Goal: Information Seeking & Learning: Learn about a topic

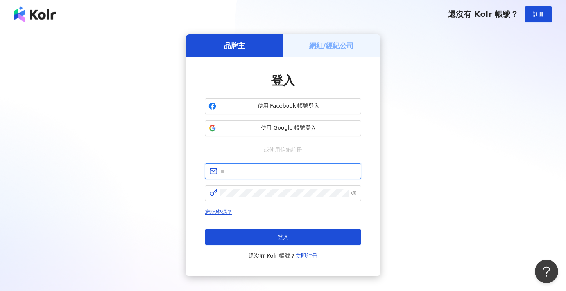
click at [258, 169] on input "text" at bounding box center [289, 171] width 136 height 9
type input "**********"
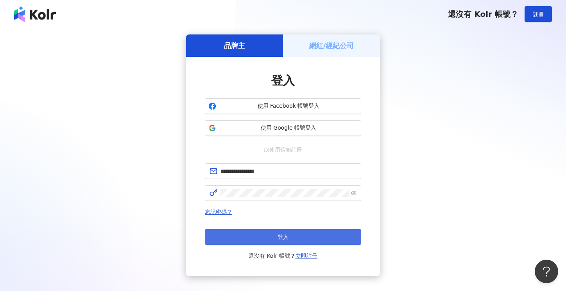
click at [278, 235] on span "登入" at bounding box center [283, 236] width 11 height 6
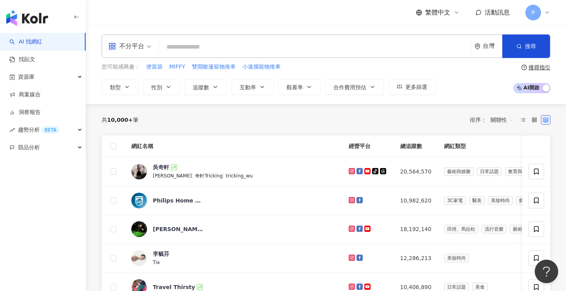
click at [186, 48] on input "search" at bounding box center [315, 47] width 306 height 15
type input "*"
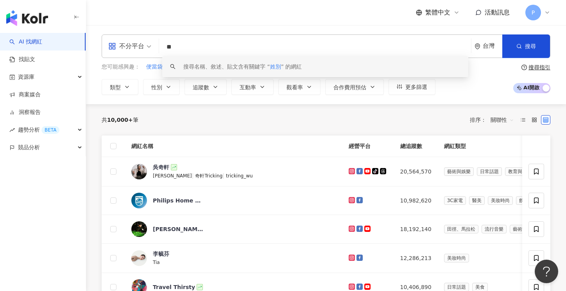
click at [221, 46] on input "**" at bounding box center [315, 47] width 306 height 15
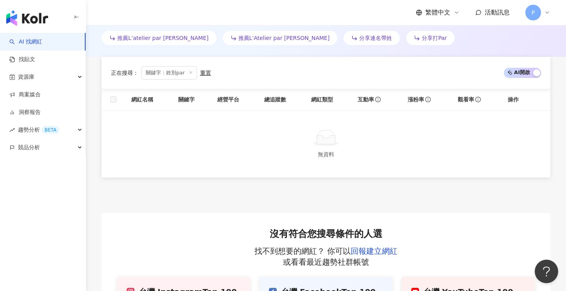
scroll to position [383, 0]
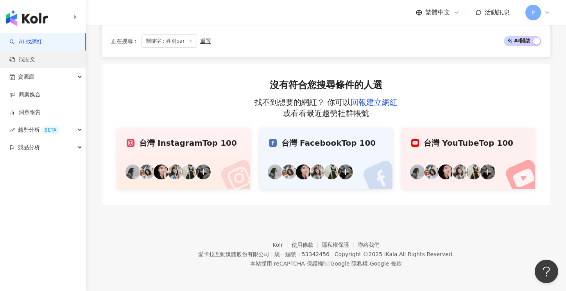
type input "*****"
click at [22, 59] on link "找貼文" at bounding box center [22, 60] width 26 height 8
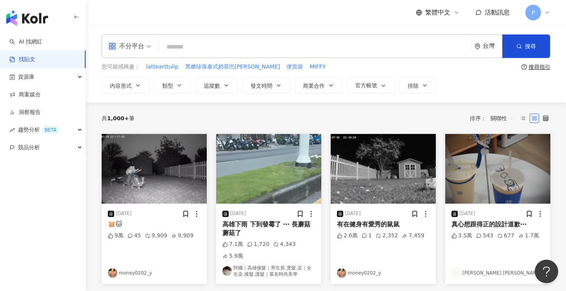
click at [202, 41] on input "search" at bounding box center [315, 46] width 306 height 17
type input "*"
click at [522, 48] on button "搜尋" at bounding box center [527, 45] width 48 height 23
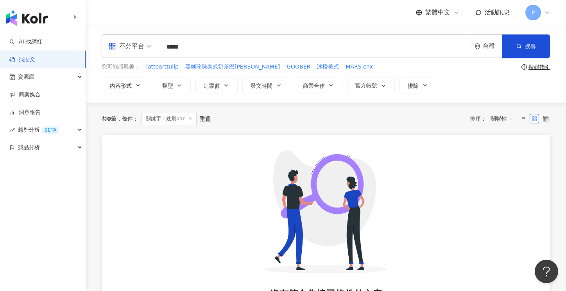
click at [204, 41] on input "*****" at bounding box center [315, 46] width 306 height 17
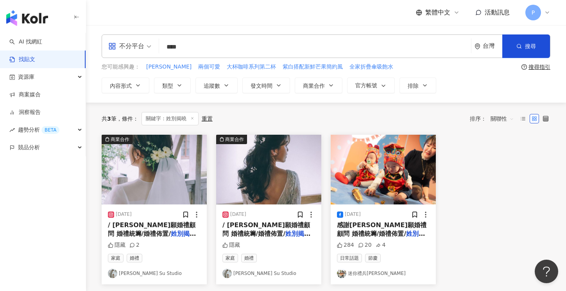
click at [174, 47] on input "****" at bounding box center [315, 46] width 306 height 17
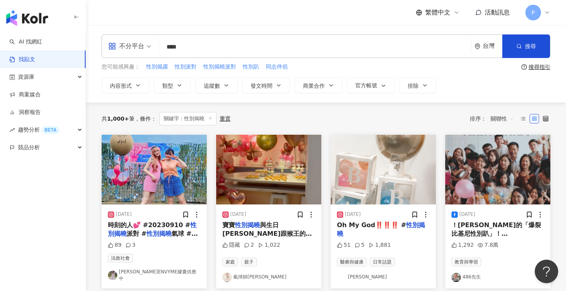
click at [507, 116] on span "關聯性" at bounding box center [502, 118] width 23 height 13
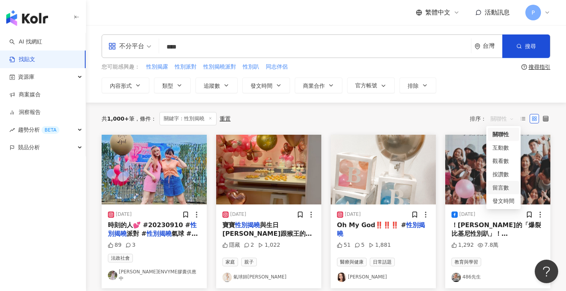
click at [499, 186] on div "留言數" at bounding box center [504, 187] width 22 height 9
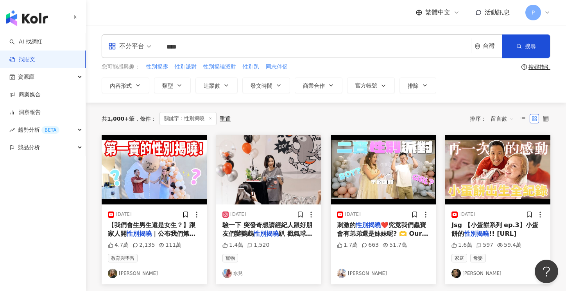
click at [206, 45] on input "****" at bounding box center [315, 46] width 306 height 17
type input "****"
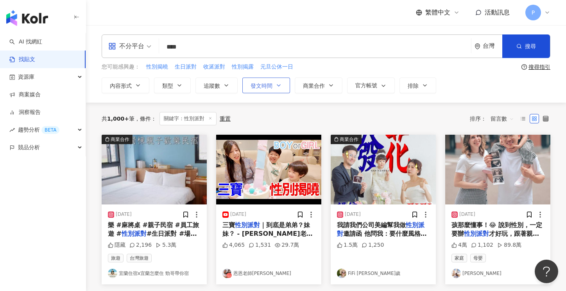
click at [269, 86] on span "發文時間" at bounding box center [262, 86] width 22 height 6
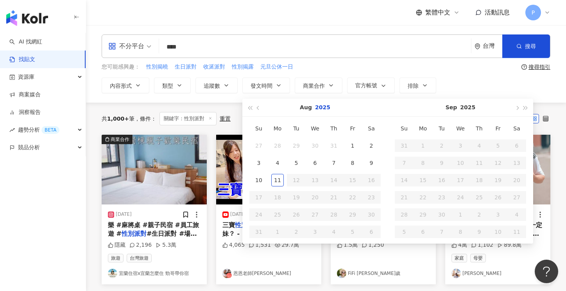
click at [321, 106] on button "2025" at bounding box center [322, 108] width 15 height 18
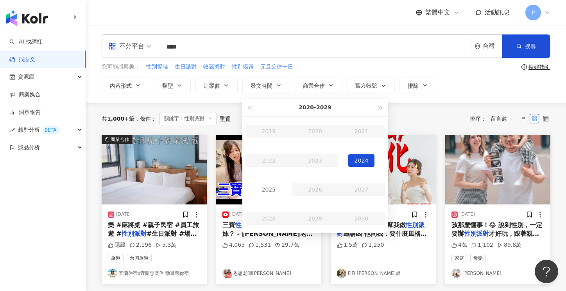
click at [362, 158] on div "2024" at bounding box center [361, 160] width 27 height 13
click at [266, 130] on table "Jan Feb Mar Apr May Jun Jul Aug Sep Oct Nov Dec" at bounding box center [315, 175] width 139 height 116
click at [310, 187] on div "Aug" at bounding box center [315, 189] width 27 height 13
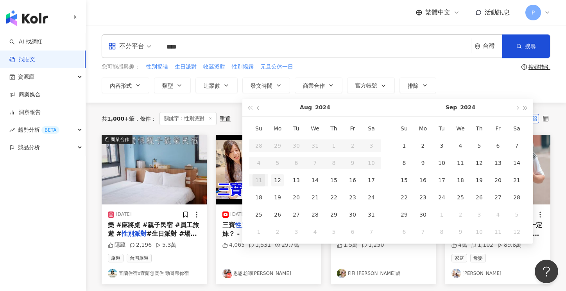
type input "**********"
click at [275, 179] on div "12" at bounding box center [277, 180] width 13 height 13
click at [277, 179] on div "12" at bounding box center [277, 180] width 13 height 13
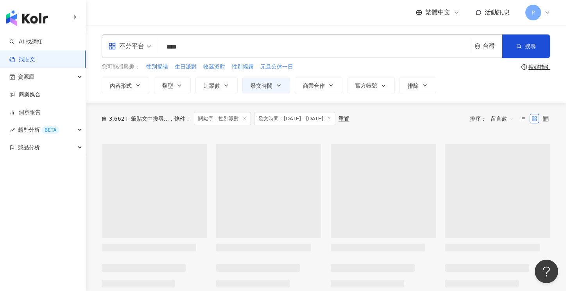
type input "**********"
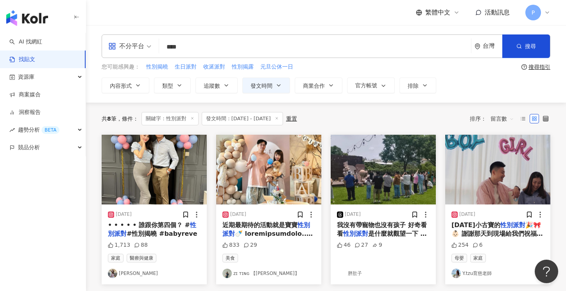
click at [273, 118] on span "發文時間：2024/8/12 - 2024/8/12" at bounding box center [242, 118] width 81 height 13
click at [261, 121] on span "發文時間：2024/8/12 - 2024/8/12" at bounding box center [242, 118] width 81 height 13
click at [215, 119] on span "發文時間：2024/8/12 - 2024/8/12" at bounding box center [242, 118] width 81 height 13
click at [297, 119] on div "重置" at bounding box center [291, 118] width 11 height 6
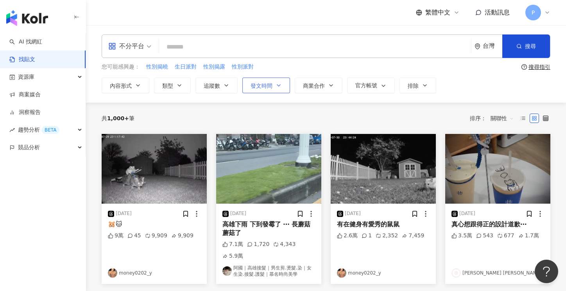
click at [258, 79] on button "發文時間" at bounding box center [266, 85] width 48 height 16
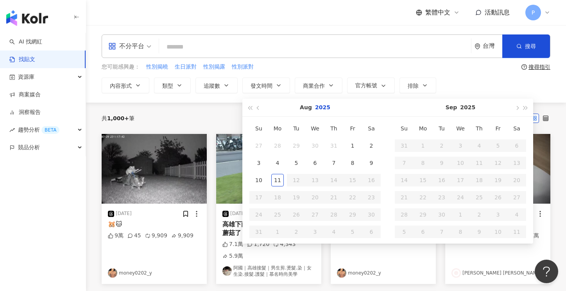
click at [321, 106] on button "2025" at bounding box center [322, 108] width 15 height 18
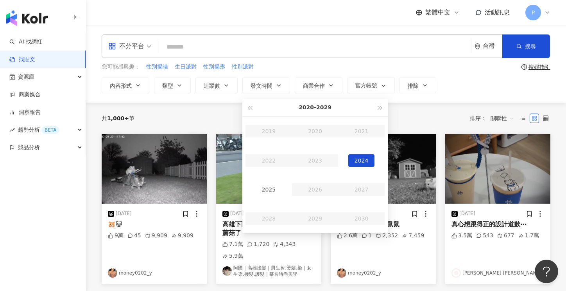
click at [360, 161] on div "2024" at bounding box center [361, 160] width 27 height 13
click at [380, 104] on button "button" at bounding box center [380, 108] width 9 height 18
click at [318, 191] on div "Aug" at bounding box center [315, 189] width 27 height 13
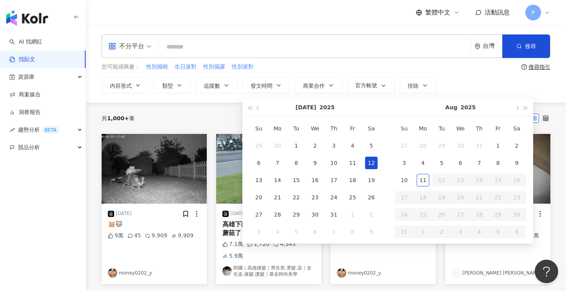
type input "**********"
click at [422, 181] on div "11" at bounding box center [423, 180] width 13 height 13
click at [420, 178] on div "11" at bounding box center [423, 180] width 13 height 13
type input "**********"
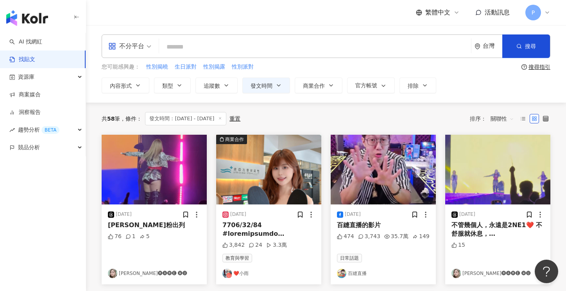
click at [241, 117] on div "重置" at bounding box center [235, 118] width 11 height 6
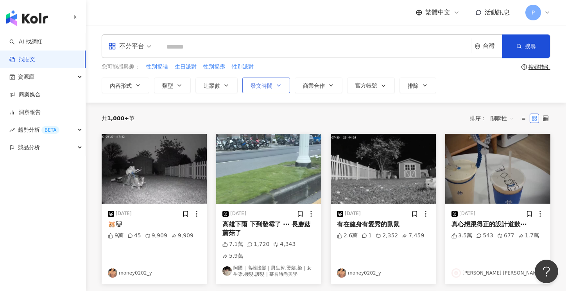
click at [270, 84] on span "發文時間" at bounding box center [262, 86] width 22 height 6
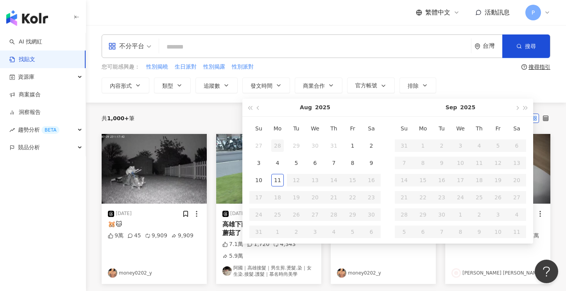
type input "**********"
click at [328, 104] on div "Aug 2025" at bounding box center [315, 108] width 104 height 18
click at [323, 104] on button "2025" at bounding box center [322, 108] width 15 height 18
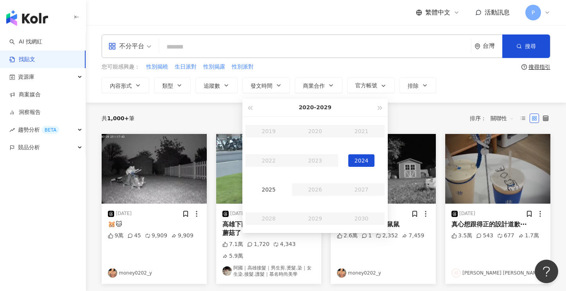
click at [354, 159] on div "2024" at bounding box center [361, 160] width 27 height 13
click at [312, 187] on div "Aug" at bounding box center [315, 189] width 27 height 13
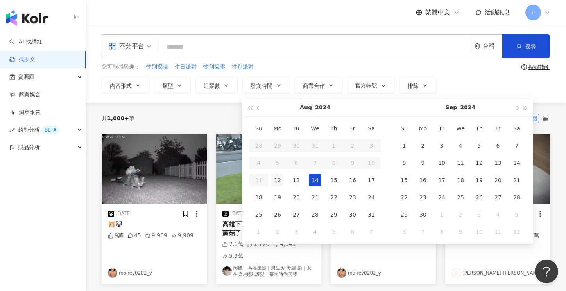
type input "**********"
click at [276, 178] on div "12" at bounding box center [277, 180] width 13 height 13
type input "**********"
click at [276, 176] on div "12" at bounding box center [277, 180] width 13 height 13
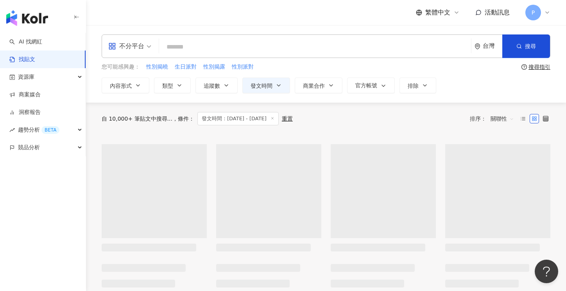
type input "**********"
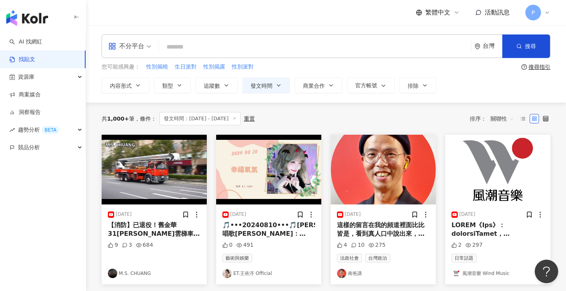
click at [255, 117] on div "重置" at bounding box center [249, 118] width 11 height 6
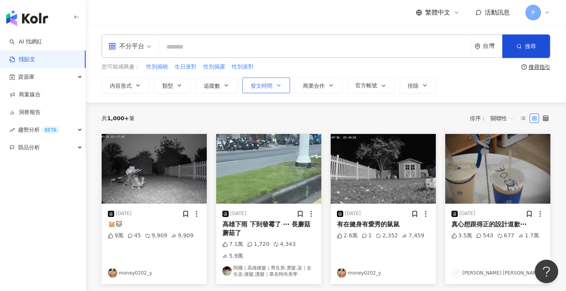
click at [280, 83] on icon "button" at bounding box center [279, 85] width 6 height 6
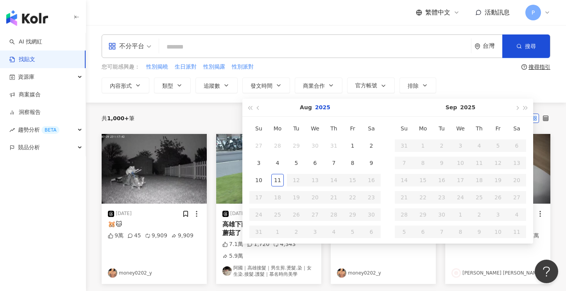
click at [322, 108] on button "2025" at bounding box center [322, 108] width 15 height 18
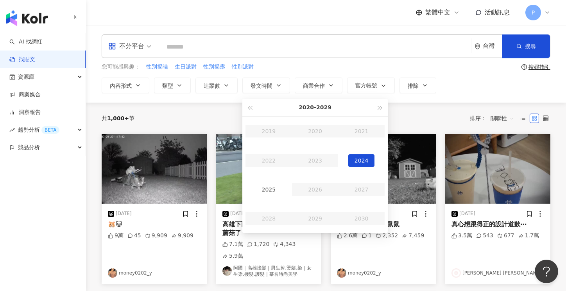
click at [360, 158] on div "2024" at bounding box center [361, 160] width 27 height 13
click at [315, 188] on div "Aug" at bounding box center [315, 189] width 27 height 13
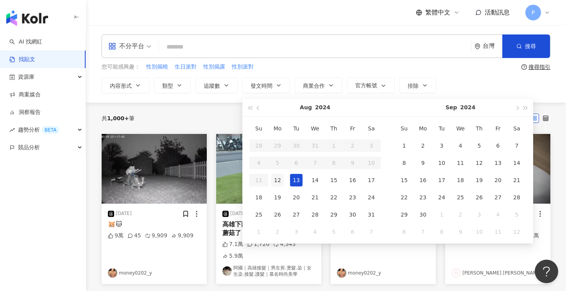
type input "**********"
click at [280, 178] on div "12" at bounding box center [277, 180] width 13 height 13
type input "**********"
click at [524, 110] on button "button" at bounding box center [526, 108] width 9 height 18
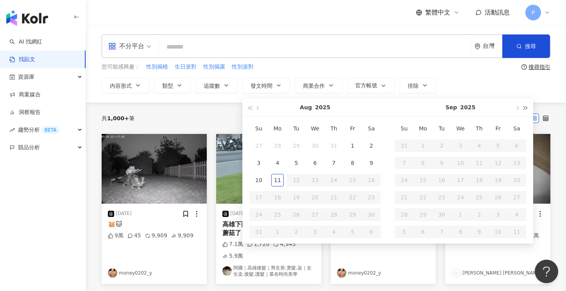
click at [524, 110] on button "button" at bounding box center [526, 108] width 9 height 18
click at [525, 110] on button "button" at bounding box center [526, 108] width 9 height 18
click at [516, 107] on span "button" at bounding box center [517, 108] width 4 height 4
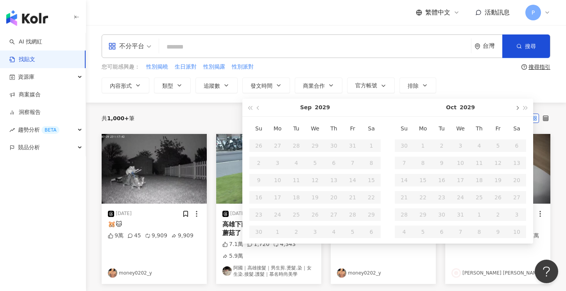
click at [516, 107] on span "button" at bounding box center [517, 108] width 4 height 4
click at [517, 107] on span "button" at bounding box center [517, 108] width 4 height 4
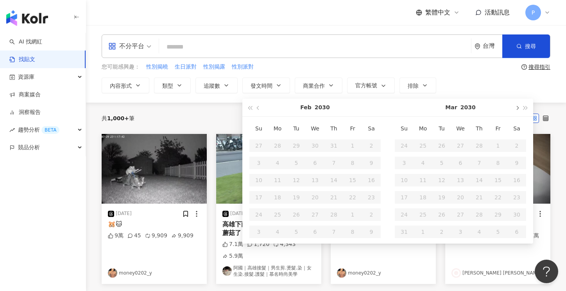
click at [517, 107] on span "button" at bounding box center [517, 108] width 4 height 4
click at [251, 108] on span "button" at bounding box center [250, 108] width 4 height 4
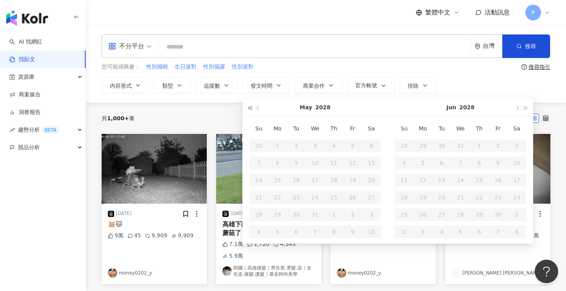
click at [251, 108] on span "button" at bounding box center [250, 108] width 4 height 4
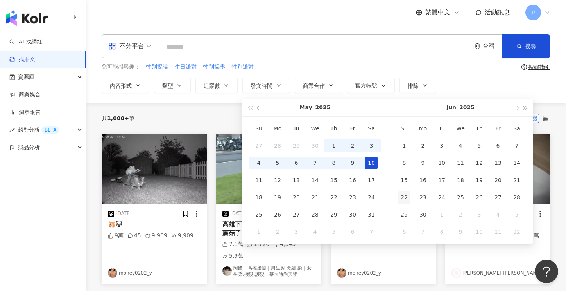
type input "**********"
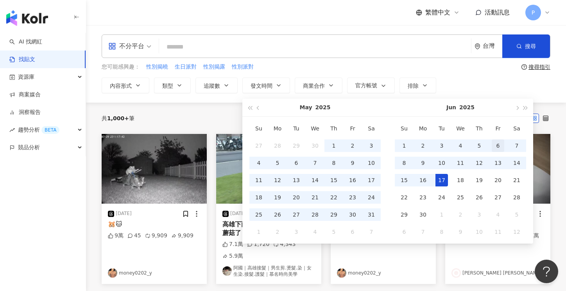
type input "**********"
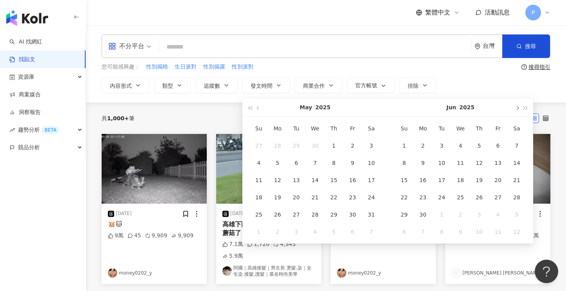
click at [516, 108] on span "button" at bounding box center [517, 108] width 4 height 4
type input "**********"
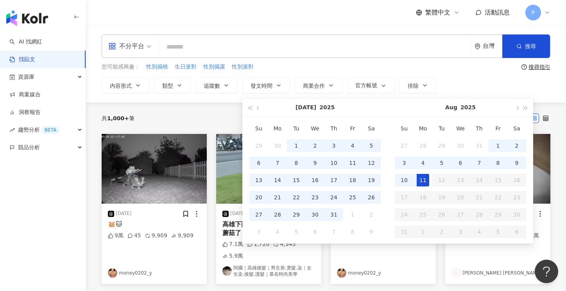
click at [418, 178] on div "11" at bounding box center [423, 180] width 13 height 13
type input "**********"
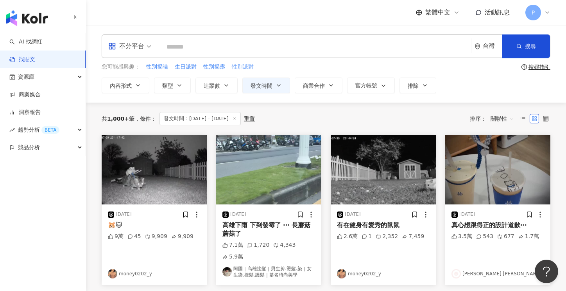
click at [237, 67] on span "性別派對" at bounding box center [243, 67] width 22 height 8
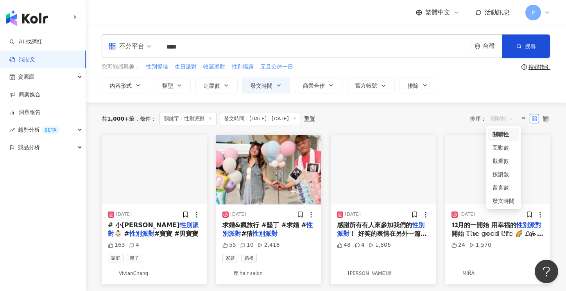
click at [502, 118] on span "關聯性" at bounding box center [502, 118] width 23 height 13
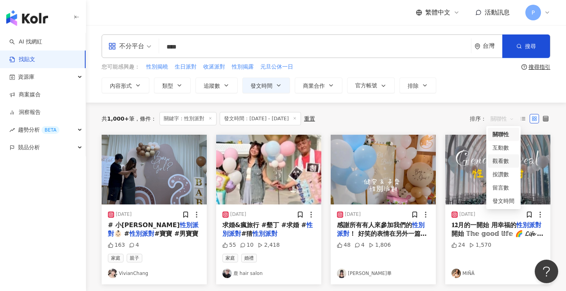
click at [499, 162] on div "觀看數" at bounding box center [504, 160] width 22 height 9
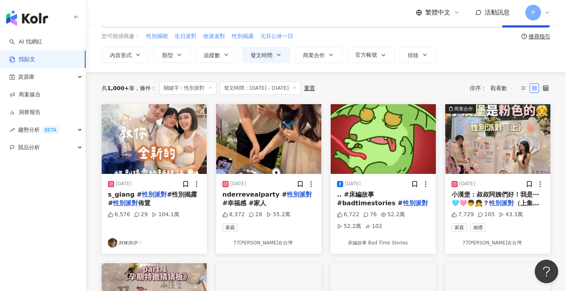
scroll to position [78, 0]
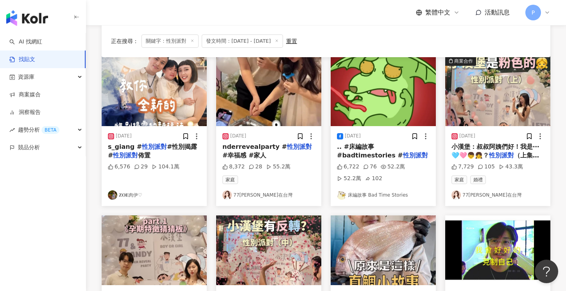
click at [128, 194] on link "𝐙𝐎𝐄肉伊♡︎" at bounding box center [154, 194] width 93 height 9
click at [247, 194] on link "77歐尼在台灣" at bounding box center [269, 194] width 93 height 9
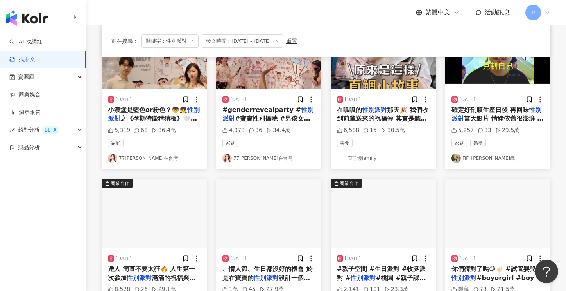
scroll to position [352, 0]
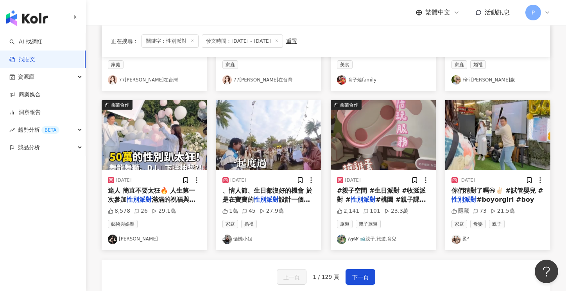
click at [463, 239] on link "盈²" at bounding box center [498, 238] width 93 height 9
click at [244, 239] on link "慵懶小姐" at bounding box center [269, 238] width 93 height 9
click at [374, 275] on button "下一頁" at bounding box center [361, 277] width 30 height 16
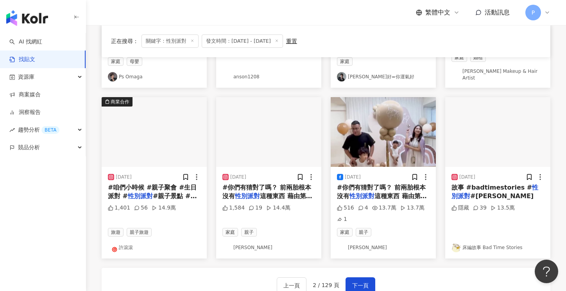
scroll to position [363, 0]
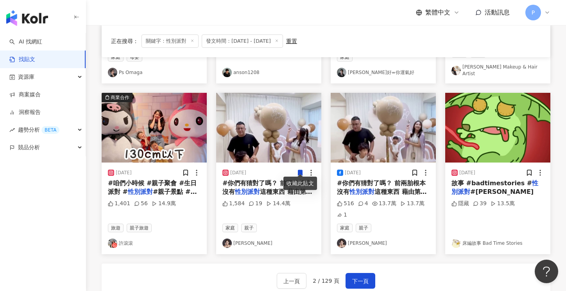
click at [129, 238] on link "許滾滾" at bounding box center [154, 242] width 93 height 9
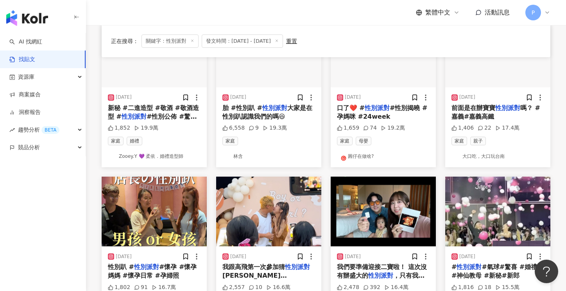
scroll to position [0, 0]
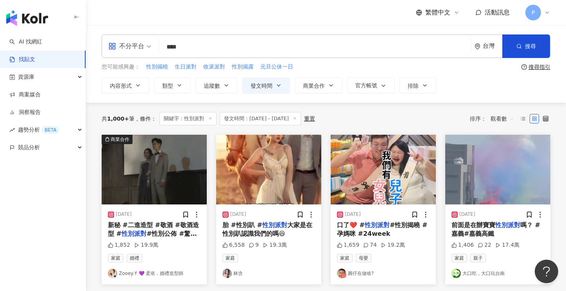
click at [504, 115] on span "觀看數" at bounding box center [502, 118] width 23 height 13
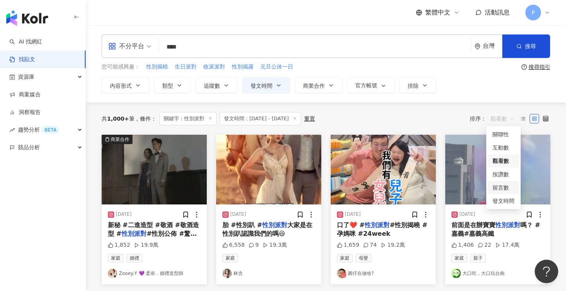
click at [499, 184] on div "留言數" at bounding box center [504, 187] width 22 height 9
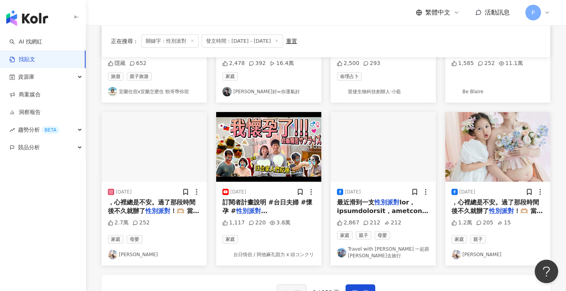
scroll to position [430, 0]
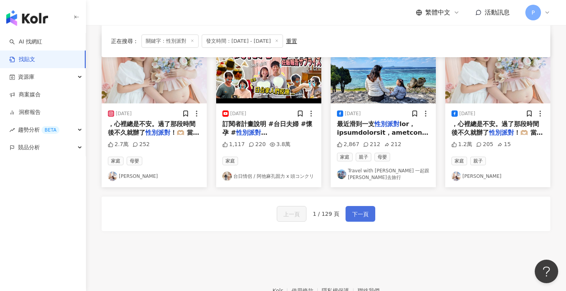
click at [365, 210] on span "下一頁" at bounding box center [360, 213] width 16 height 9
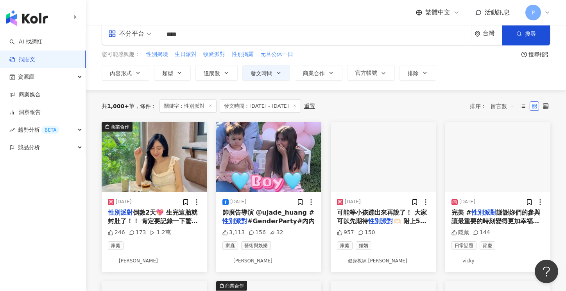
scroll to position [0, 0]
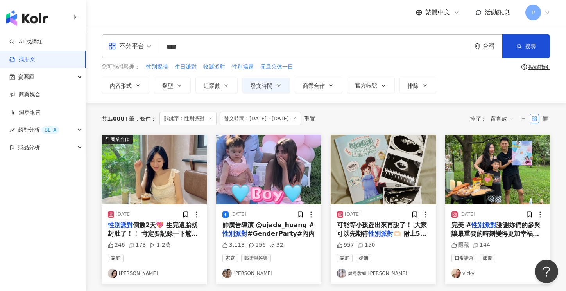
click at [212, 43] on input "****" at bounding box center [315, 46] width 306 height 17
type input "*"
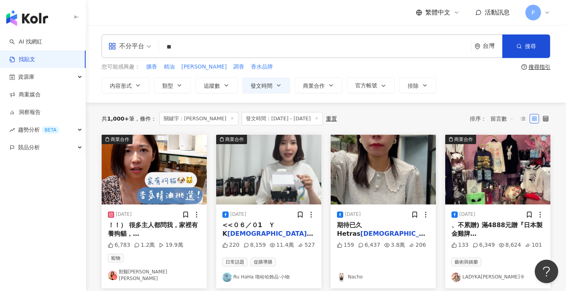
click at [144, 273] on link "獸醫Emily 曾詠茹" at bounding box center [154, 274] width 93 height 13
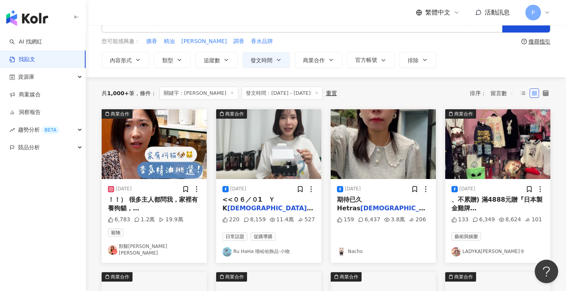
scroll to position [39, 0]
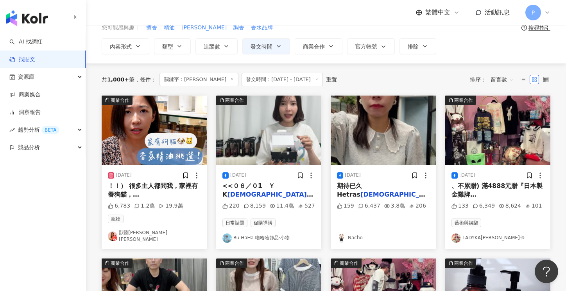
click at [259, 233] on link "Ru HaHa 嚕哈哈飾品‧小物" at bounding box center [269, 237] width 93 height 9
click at [352, 235] on link "Nacho" at bounding box center [383, 237] width 93 height 9
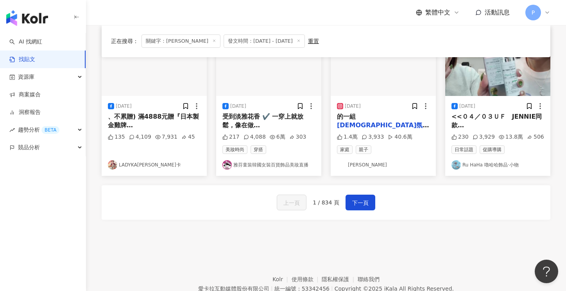
scroll to position [430, 0]
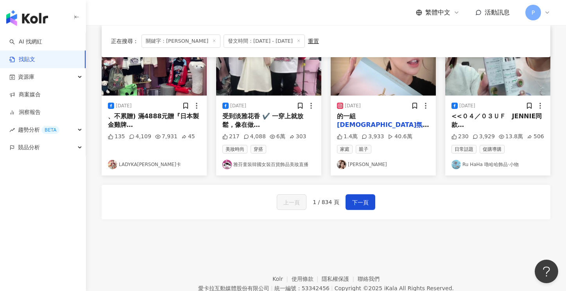
click at [354, 160] on link "陳俋安" at bounding box center [383, 164] width 93 height 9
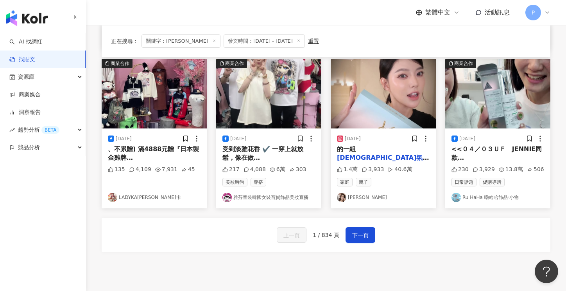
scroll to position [352, 0]
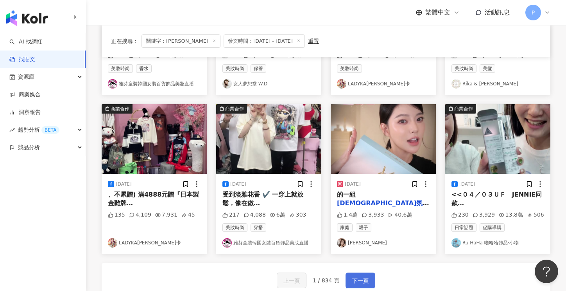
click at [358, 276] on span "下一頁" at bounding box center [360, 280] width 16 height 9
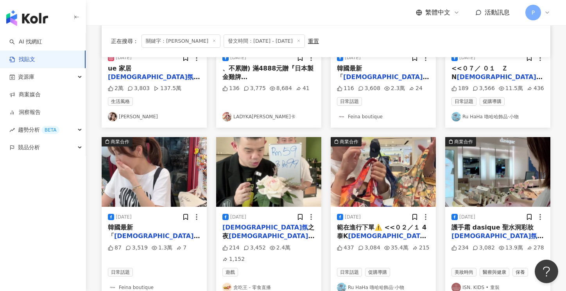
scroll to position [0, 0]
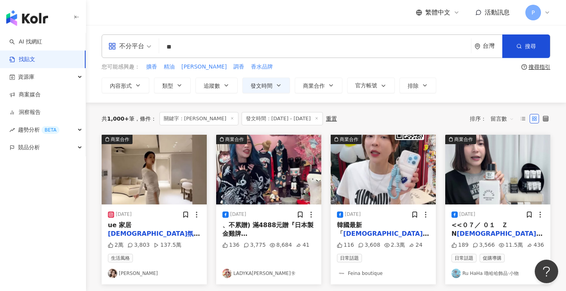
click at [150, 41] on span "不分平台" at bounding box center [129, 46] width 43 height 13
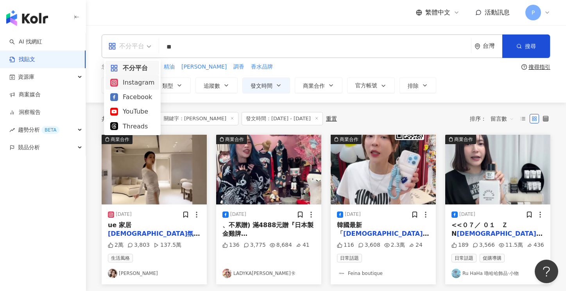
click at [132, 83] on div "Instagram" at bounding box center [132, 82] width 44 height 10
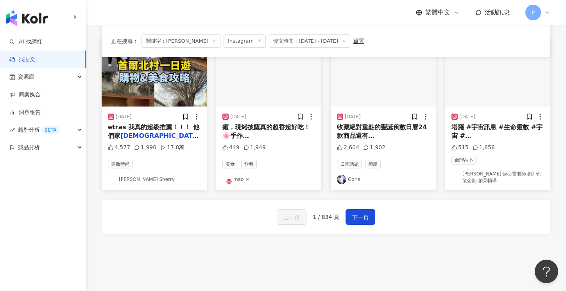
scroll to position [430, 0]
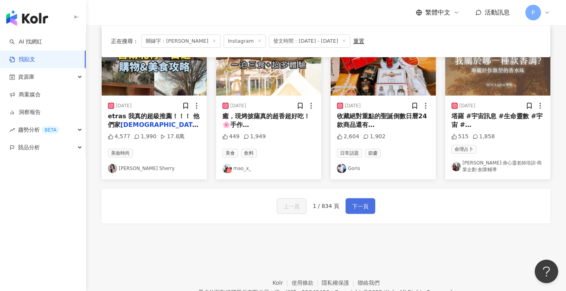
click at [364, 201] on span "下一頁" at bounding box center [360, 205] width 16 height 9
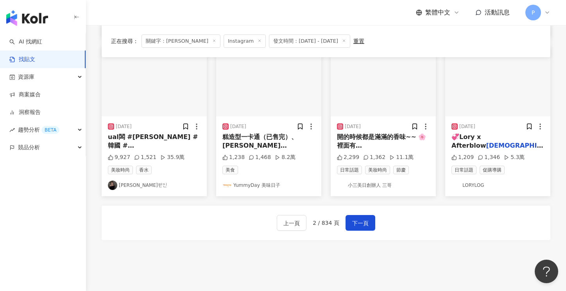
scroll to position [464, 0]
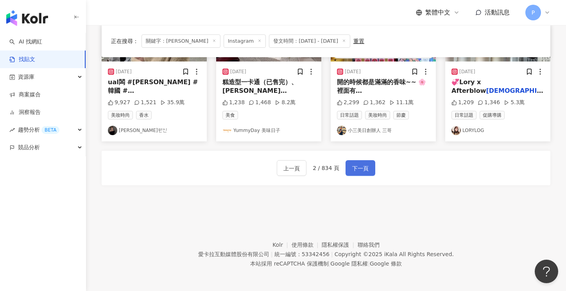
click at [364, 164] on span "下一頁" at bounding box center [360, 167] width 16 height 9
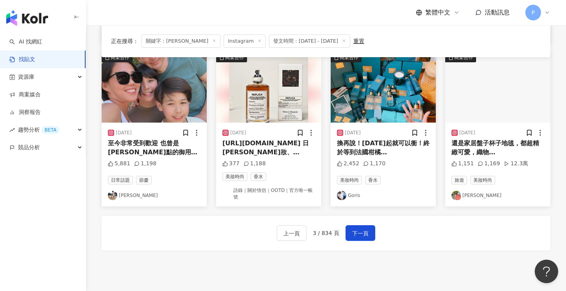
scroll to position [386, 0]
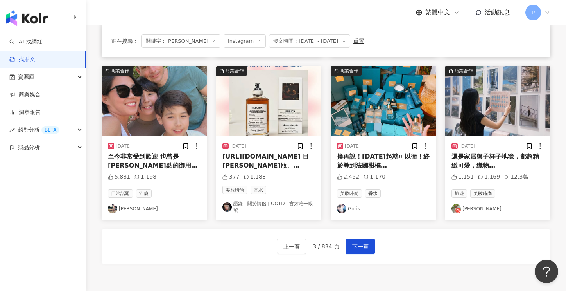
click at [283, 202] on link "語錄｜關於情侶｜OOTD｜官方唯一帳號" at bounding box center [269, 206] width 93 height 13
click at [479, 208] on link "Ann Chiu安秋" at bounding box center [498, 208] width 93 height 9
click at [379, 156] on span "換再說！今天起就可以衝！終於等到法國柑橘" at bounding box center [383, 161] width 93 height 16
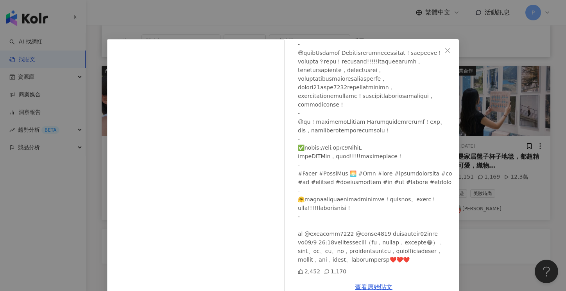
scroll to position [16, 0]
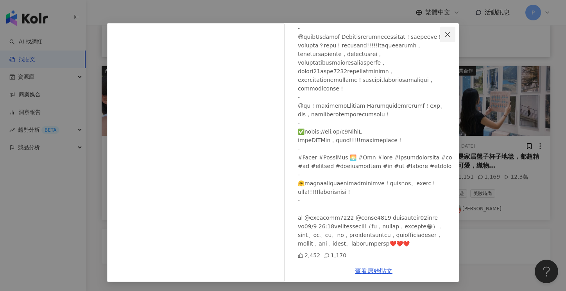
click at [445, 37] on icon "close" at bounding box center [448, 34] width 6 height 6
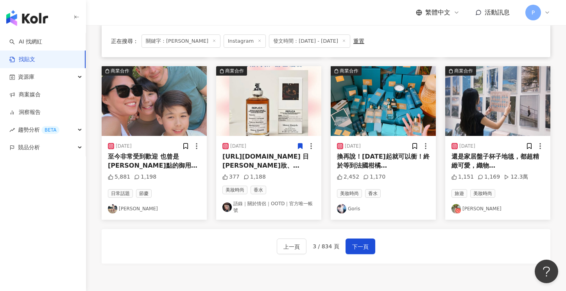
click at [351, 208] on link "Goris" at bounding box center [383, 208] width 93 height 9
click at [357, 244] on span "下一頁" at bounding box center [360, 246] width 16 height 9
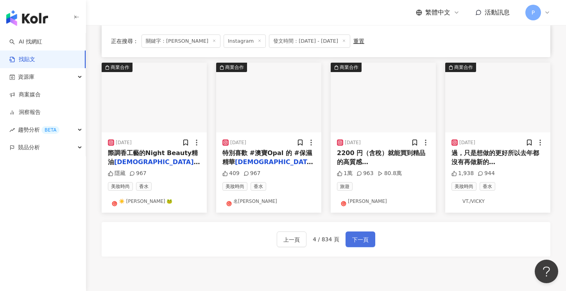
scroll to position [382, 0]
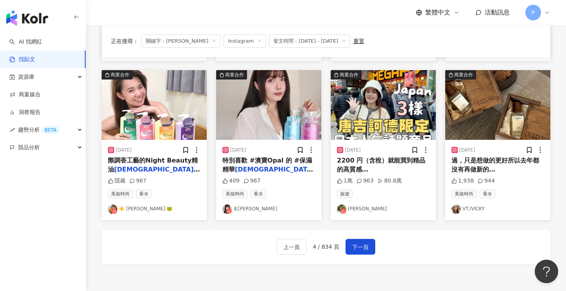
click at [469, 208] on link "VT./VICKY" at bounding box center [498, 208] width 93 height 9
click at [364, 244] on span "下一頁" at bounding box center [360, 246] width 16 height 9
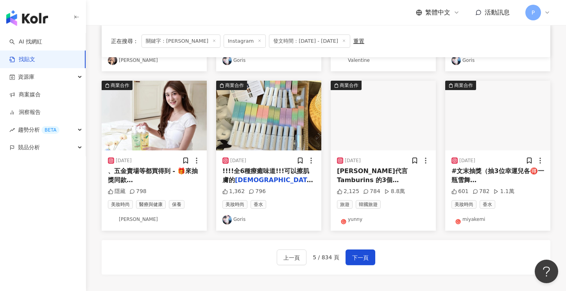
scroll to position [430, 0]
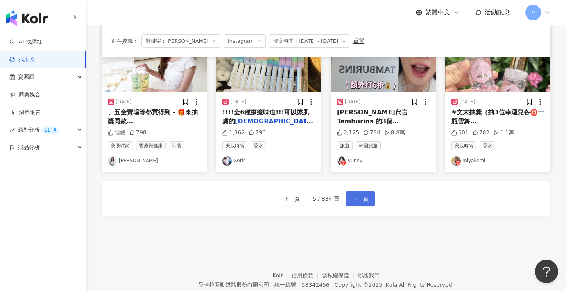
click at [361, 192] on button "下一頁" at bounding box center [361, 198] width 30 height 16
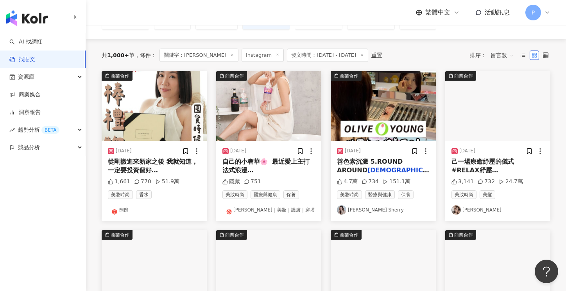
scroll to position [0, 0]
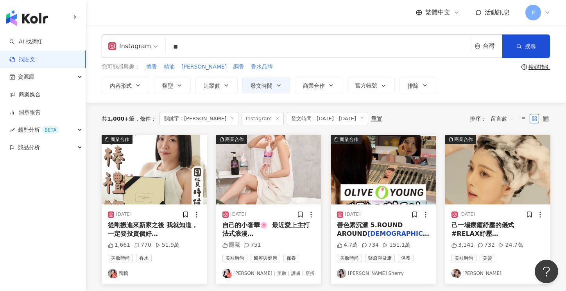
click at [120, 272] on link "鴨鴨" at bounding box center [154, 272] width 93 height 9
click at [198, 41] on input "**" at bounding box center [318, 46] width 299 height 17
type input "*"
type input "**"
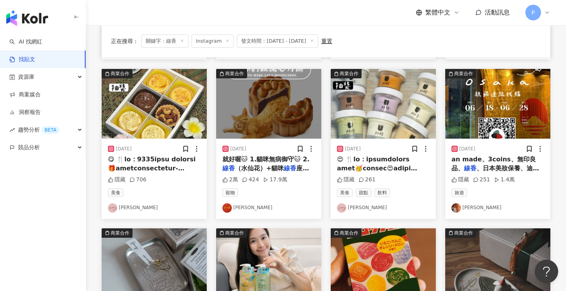
scroll to position [391, 0]
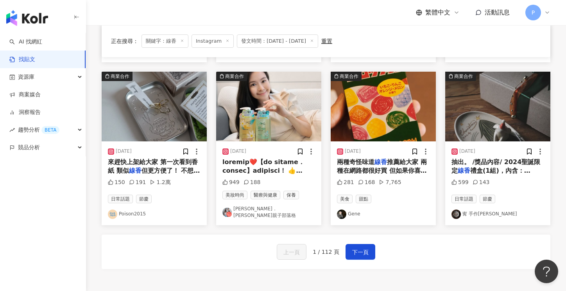
click at [136, 209] on link "Poison2015" at bounding box center [154, 213] width 93 height 9
click at [365, 247] on span "下一頁" at bounding box center [360, 251] width 16 height 9
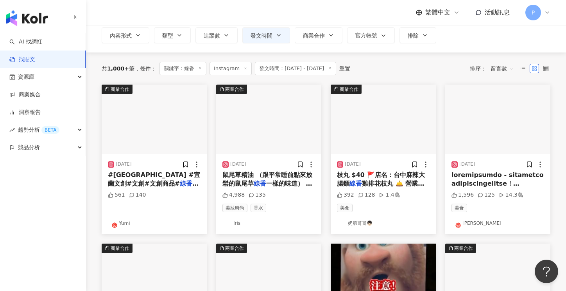
scroll to position [35, 0]
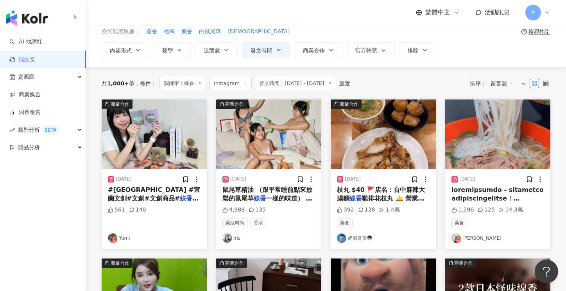
click at [236, 237] on link "Iris" at bounding box center [269, 237] width 93 height 9
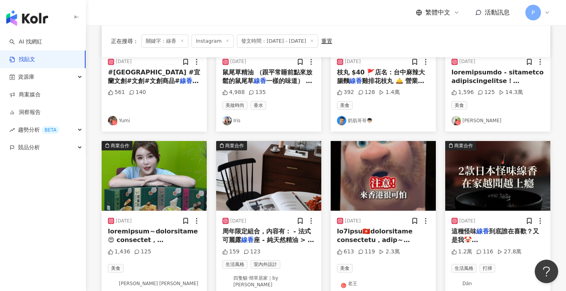
scroll to position [192, 0]
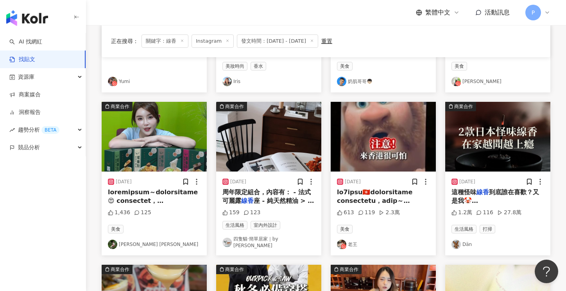
click at [495, 194] on span "到底誰在喜歡？又是我🤡 日本人真的很喜歡把食物的味道變成香氛。 第一款是 【客美多komeda 咖啡" at bounding box center [498, 213] width 92 height 51
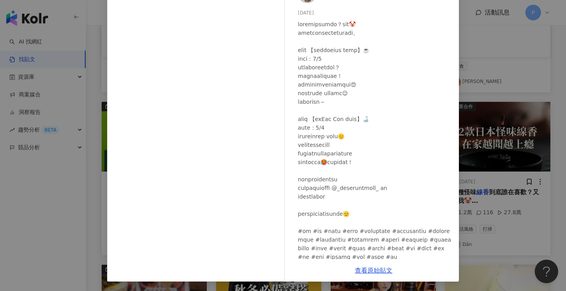
scroll to position [0, 0]
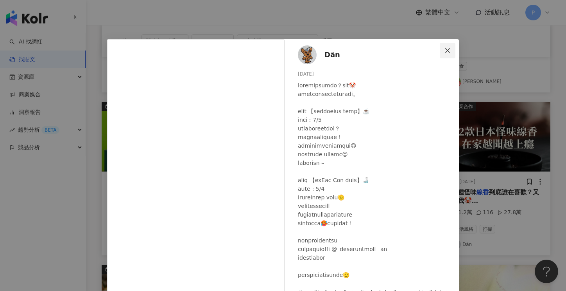
click at [445, 48] on icon "close" at bounding box center [448, 50] width 6 height 6
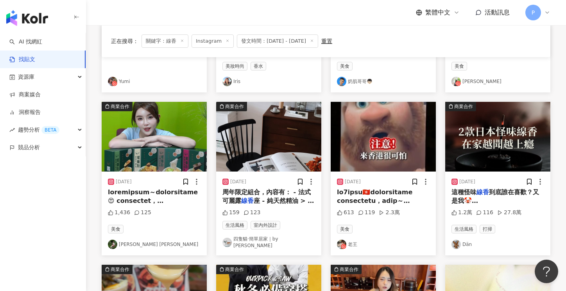
click at [469, 240] on link "Dän" at bounding box center [498, 243] width 93 height 9
click at [512, 192] on span "到底誰在喜歡？又是我🤡 日本人真的很喜歡把食物的味道變成香氛。 第一款是 【客美多komeda 咖啡" at bounding box center [498, 213] width 92 height 51
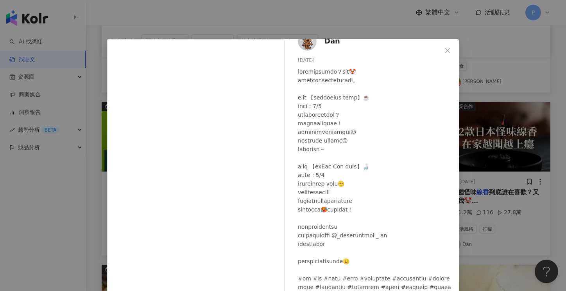
scroll to position [39, 0]
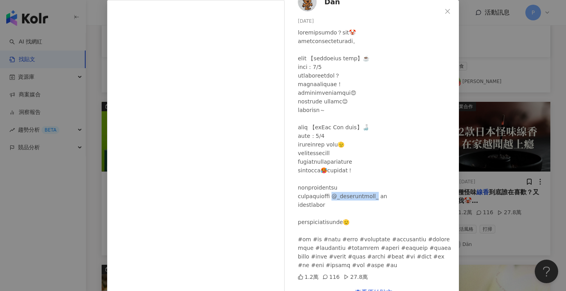
drag, startPoint x: 404, startPoint y: 178, endPoint x: 363, endPoint y: 178, distance: 41.1
click at [363, 178] on div at bounding box center [375, 148] width 155 height 241
copy div "nselects_ 購買 價格"
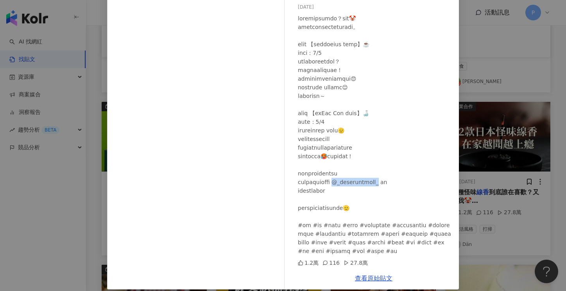
scroll to position [61, 0]
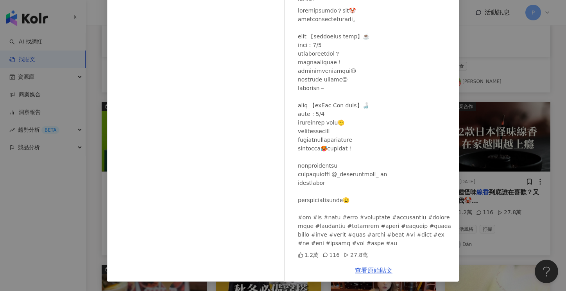
click at [323, 253] on icon at bounding box center [325, 254] width 5 height 5
click at [372, 269] on link "查看原始貼文" at bounding box center [374, 269] width 38 height 7
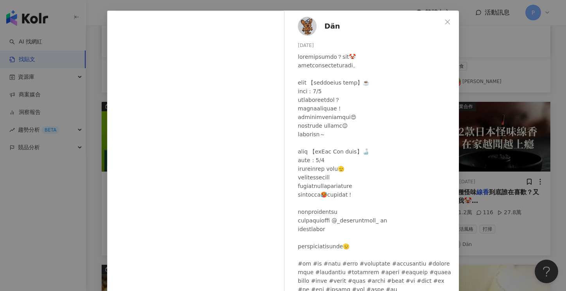
scroll to position [0, 0]
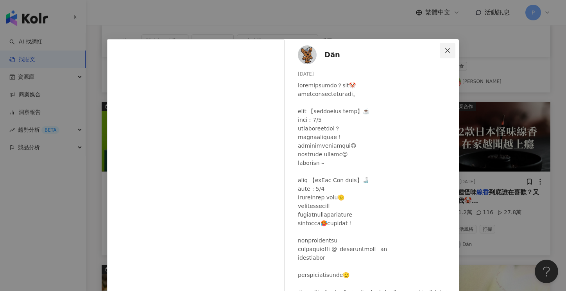
click at [444, 45] on button "Close" at bounding box center [448, 51] width 16 height 16
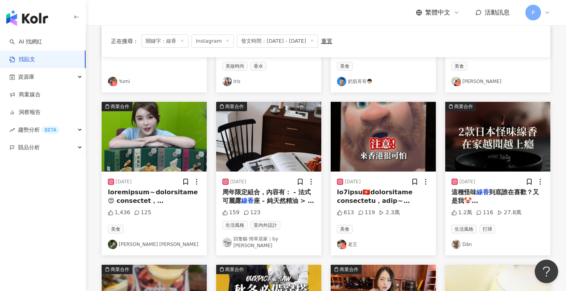
click at [520, 229] on div "生活風格 打掃 Dän" at bounding box center [498, 236] width 93 height 24
click at [484, 240] on link "Dän" at bounding box center [498, 243] width 93 height 9
click at [528, 180] on icon at bounding box center [530, 181] width 4 height 5
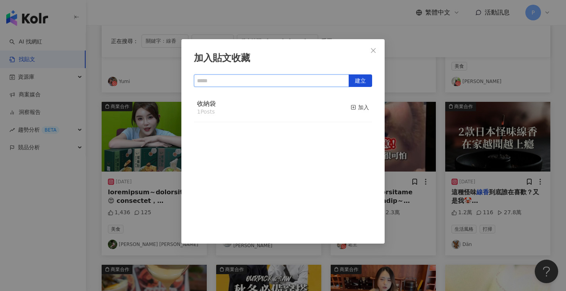
click at [308, 77] on input "text" at bounding box center [271, 80] width 155 height 13
type input "*"
type input "**"
click at [363, 80] on span "建立" at bounding box center [360, 81] width 11 height 13
click at [558, 102] on div "加入貼文收藏 建立 線香 1 Posts 已加入 收納袋 1 Posts 加入" at bounding box center [283, 145] width 566 height 291
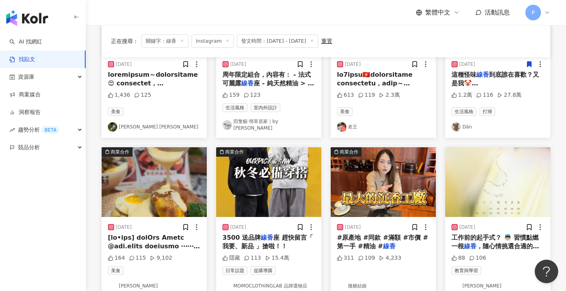
scroll to position [348, 0]
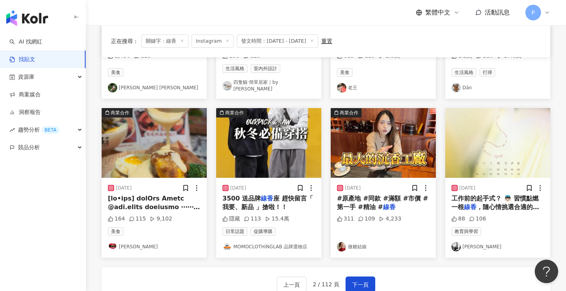
click at [283, 243] on link "MOMOCLOTHiNGLAB 品牌選物店" at bounding box center [269, 246] width 93 height 9
click at [364, 280] on span "下一頁" at bounding box center [360, 284] width 16 height 9
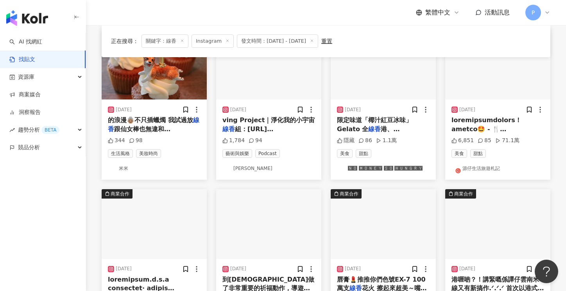
scroll to position [430, 0]
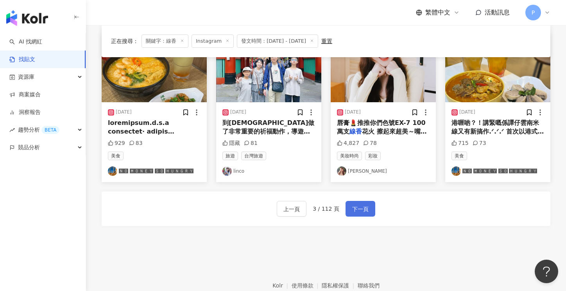
click at [361, 204] on span "下一頁" at bounding box center [360, 208] width 16 height 9
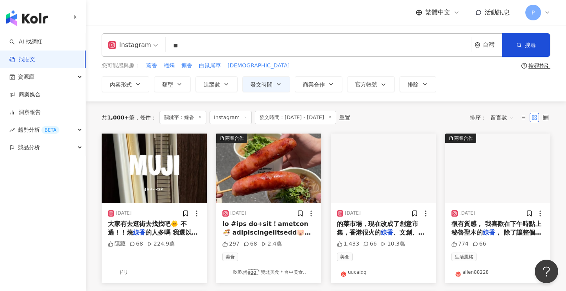
scroll to position [0, 0]
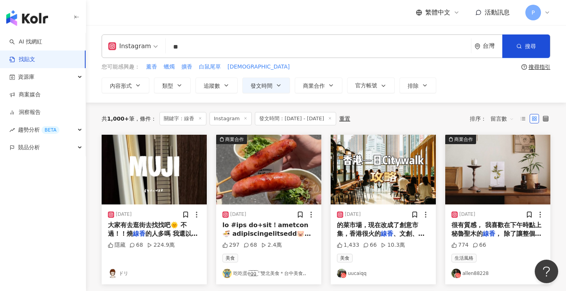
click at [153, 225] on span "大家有去逛街去找找吧🌞 不過！！燒" at bounding box center [147, 229] width 79 height 16
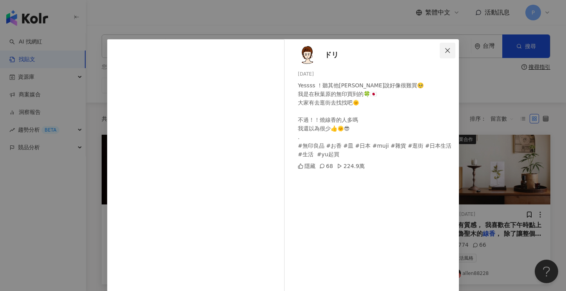
click at [445, 49] on icon "close" at bounding box center [448, 50] width 6 height 6
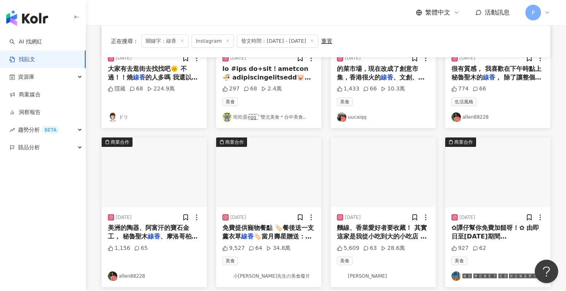
scroll to position [156, 0]
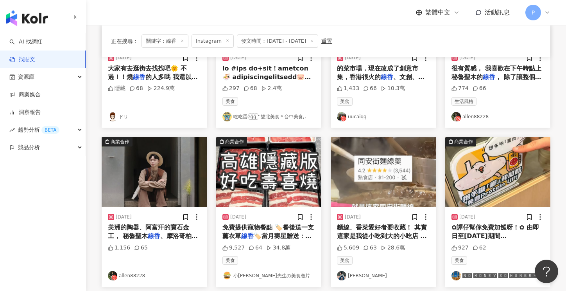
click at [150, 233] on mark "線香" at bounding box center [154, 235] width 13 height 7
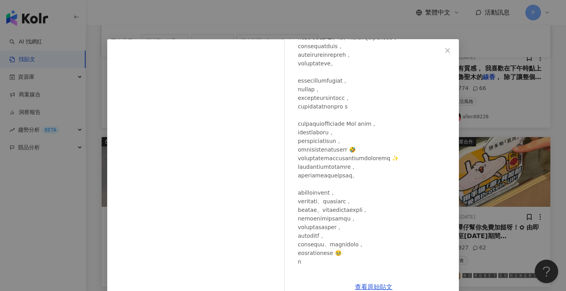
scroll to position [117, 0]
click at [449, 54] on button "Close" at bounding box center [448, 51] width 16 height 16
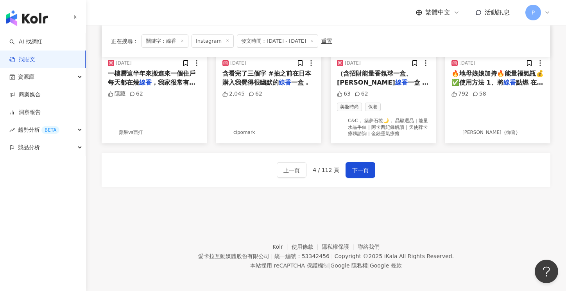
scroll to position [469, 0]
click at [365, 165] on span "下一頁" at bounding box center [360, 169] width 16 height 9
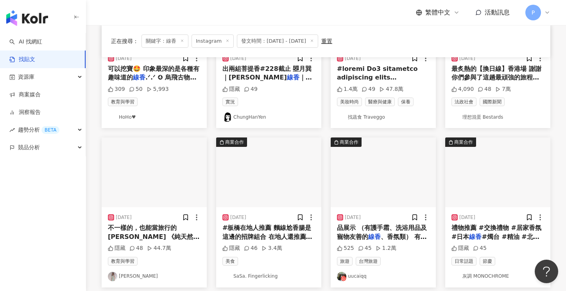
scroll to position [420, 0]
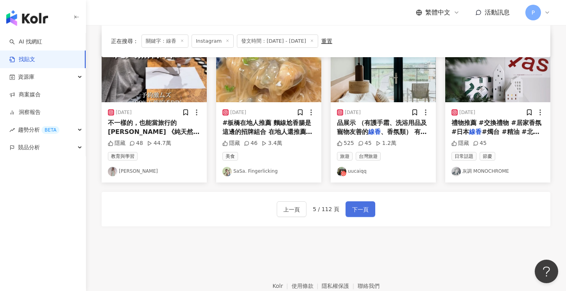
click at [358, 205] on span "下一頁" at bounding box center [360, 209] width 16 height 9
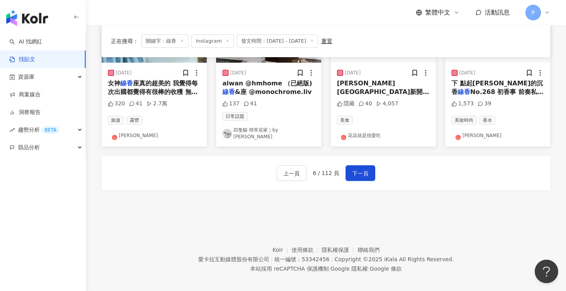
scroll to position [464, 0]
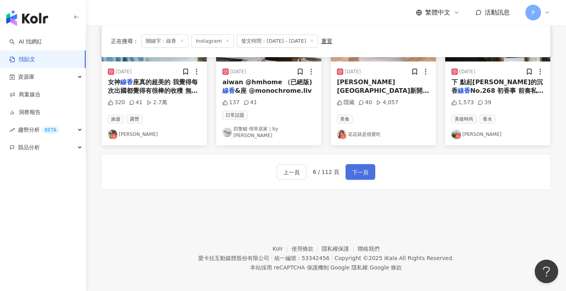
click at [363, 168] on span "下一頁" at bounding box center [360, 171] width 16 height 9
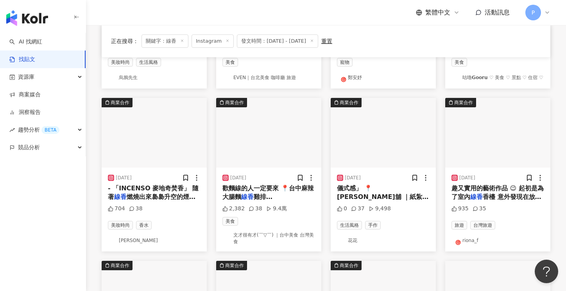
scroll to position [430, 0]
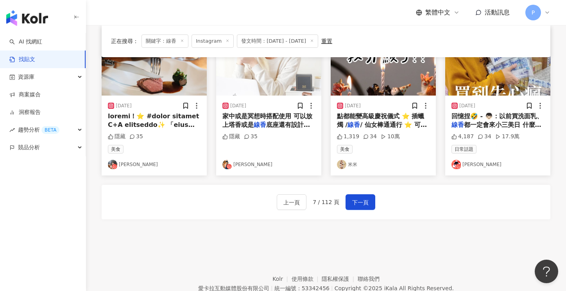
click at [257, 113] on span "家中或是冥想時搭配使用 可以放上塔香或是" at bounding box center [268, 120] width 90 height 16
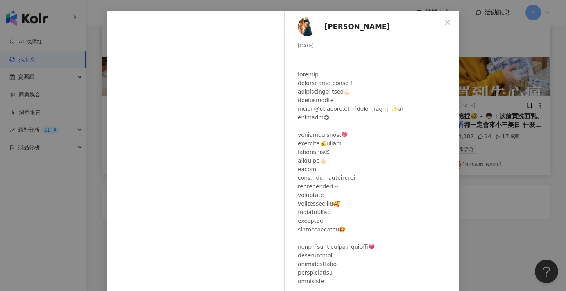
scroll to position [0, 0]
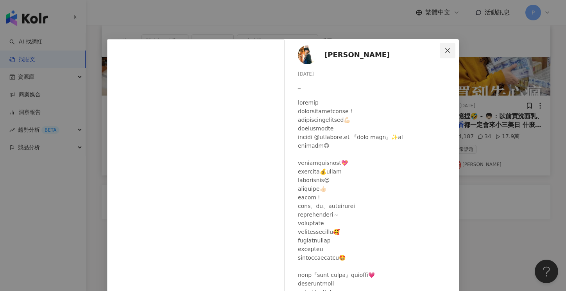
click at [441, 50] on span "Close" at bounding box center [448, 50] width 16 height 6
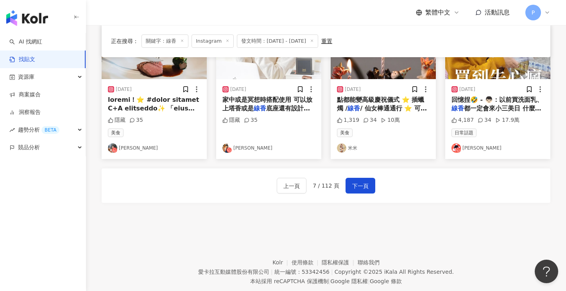
scroll to position [464, 0]
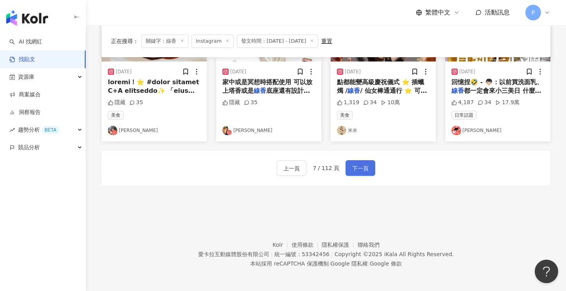
click at [362, 166] on span "下一頁" at bounding box center [360, 167] width 16 height 9
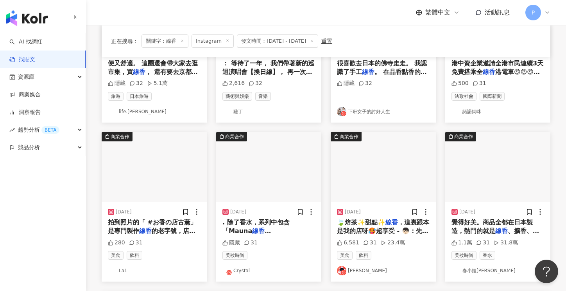
scroll to position [226, 0]
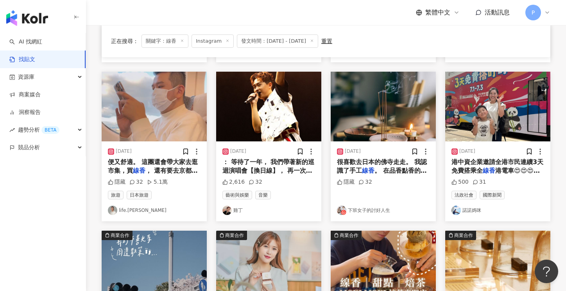
click at [380, 205] on link "下班女子的討好人生" at bounding box center [383, 209] width 93 height 9
click at [377, 167] on span "。 在品香點香的過程中，感受到了很深" at bounding box center [382, 175] width 90 height 16
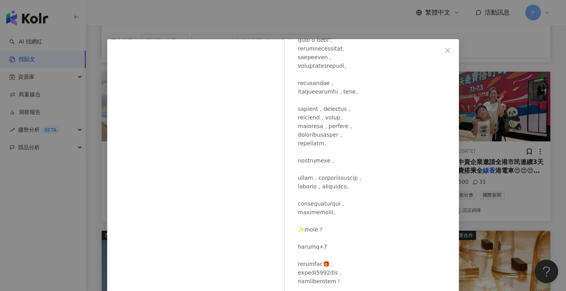
scroll to position [1417, 0]
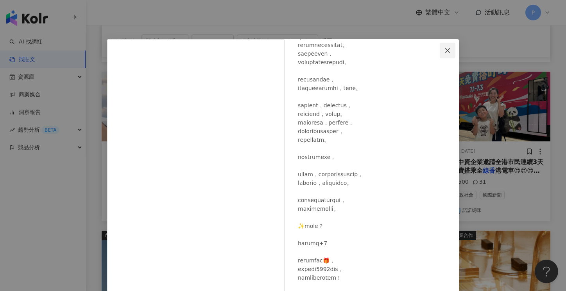
click at [447, 51] on icon "close" at bounding box center [448, 50] width 6 height 6
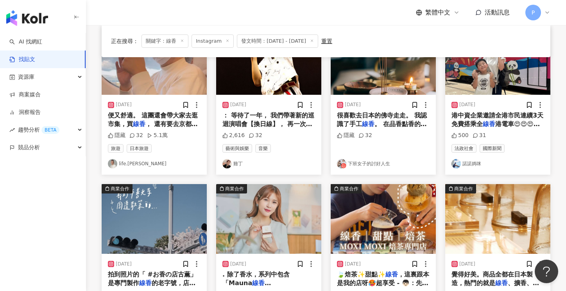
scroll to position [343, 0]
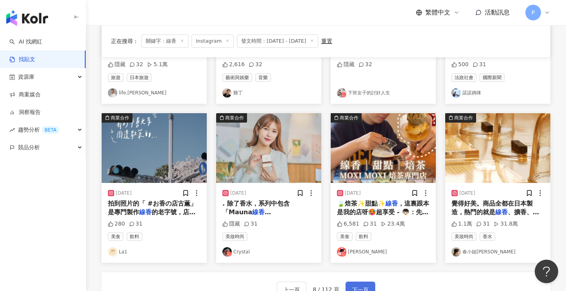
click at [359, 285] on span "下一頁" at bounding box center [360, 289] width 16 height 9
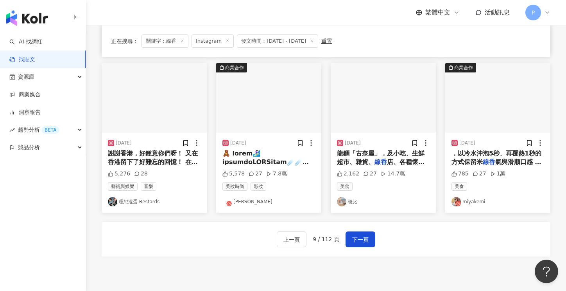
scroll to position [460, 0]
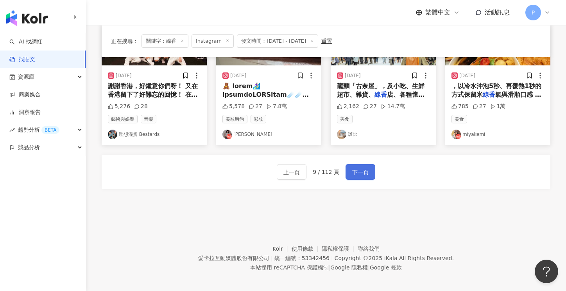
click at [360, 167] on span "下一頁" at bounding box center [360, 171] width 16 height 9
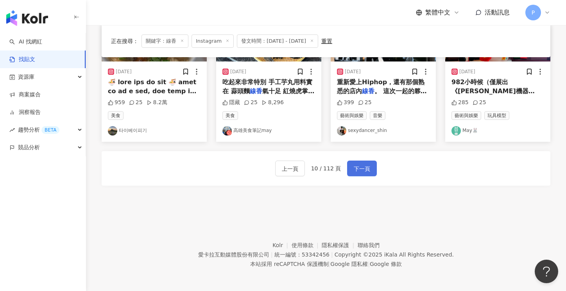
click at [360, 166] on span "下一頁" at bounding box center [362, 168] width 16 height 9
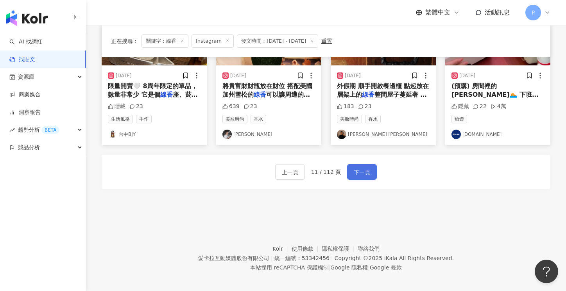
click at [350, 168] on button "下一頁" at bounding box center [362, 172] width 30 height 16
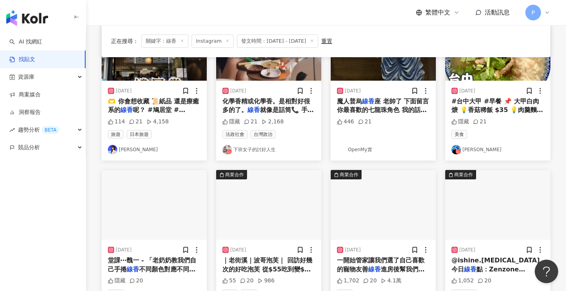
scroll to position [430, 0]
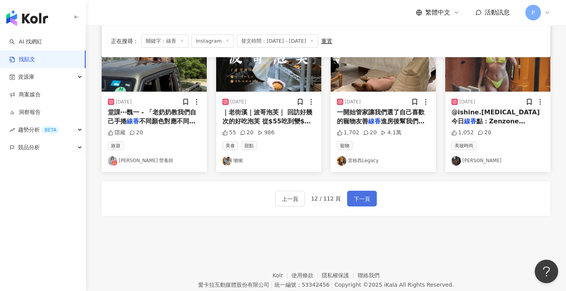
click at [358, 194] on span "下一頁" at bounding box center [362, 198] width 16 height 9
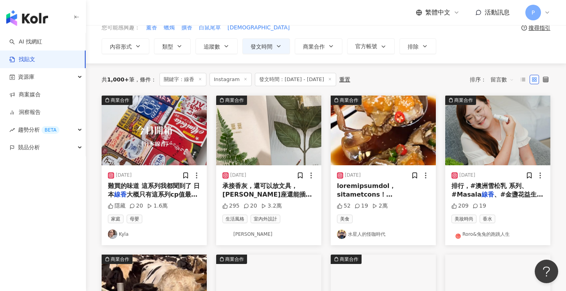
scroll to position [0, 0]
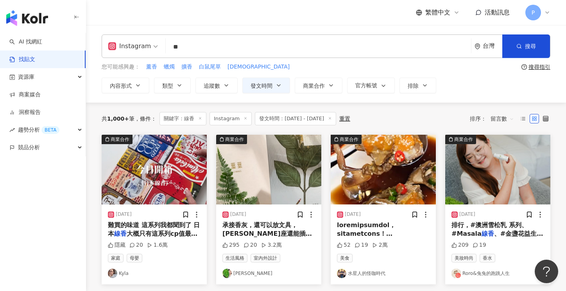
click at [148, 234] on span "大概只有這系列cp值最高了 一盒不" at bounding box center [153, 238] width 90 height 16
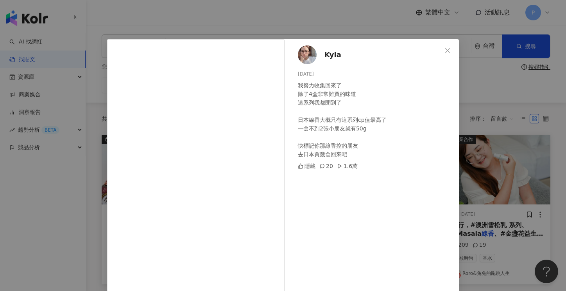
click at [325, 169] on div "20" at bounding box center [327, 166] width 14 height 9
click at [320, 165] on icon at bounding box center [322, 165] width 5 height 5
click at [447, 48] on icon "close" at bounding box center [448, 50] width 6 height 6
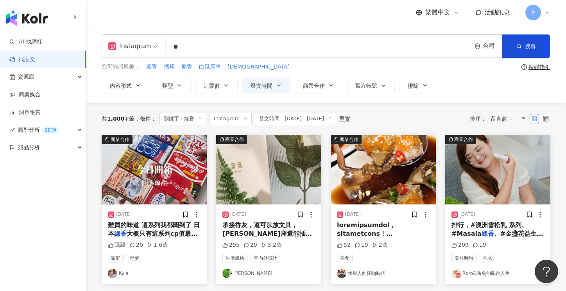
click at [185, 233] on span "大概只有這系列cp值最高了 一盒不" at bounding box center [153, 238] width 90 height 16
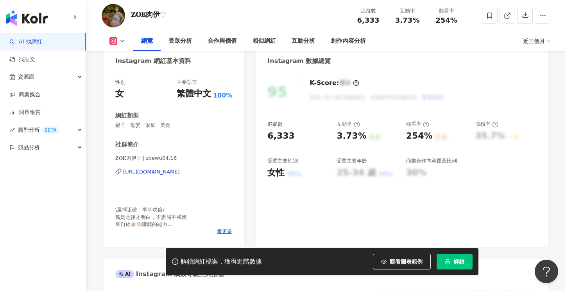
click at [180, 171] on div "https://www.instagram.com/zoewu04.16/" at bounding box center [151, 171] width 57 height 7
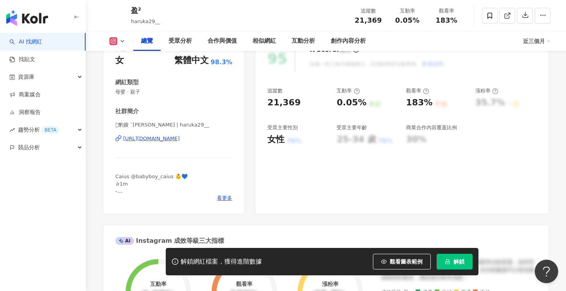
scroll to position [39, 0]
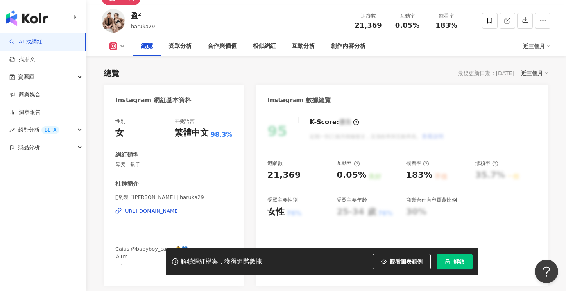
click at [178, 212] on div "https://www.instagram.com/haruka29__/" at bounding box center [151, 210] width 57 height 7
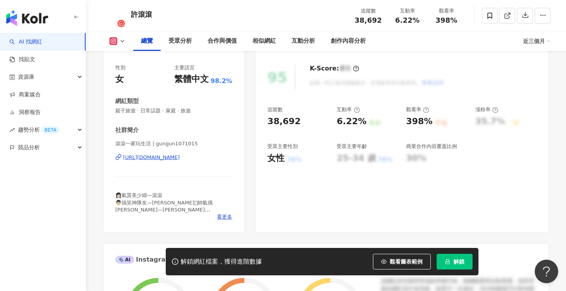
scroll to position [117, 0]
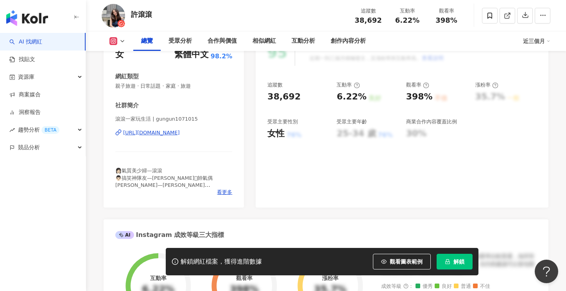
click at [180, 136] on div "https://www.instagram.com/gungun1071015/" at bounding box center [151, 132] width 57 height 7
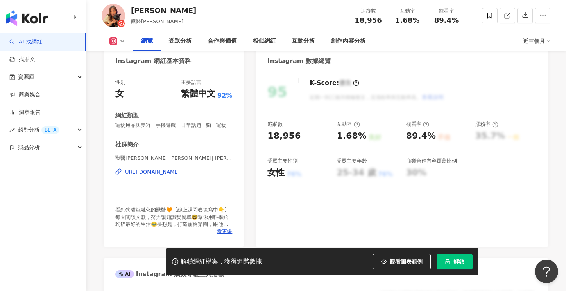
click at [149, 175] on div "https://www.instagram.com/emily_ntu/" at bounding box center [151, 171] width 57 height 7
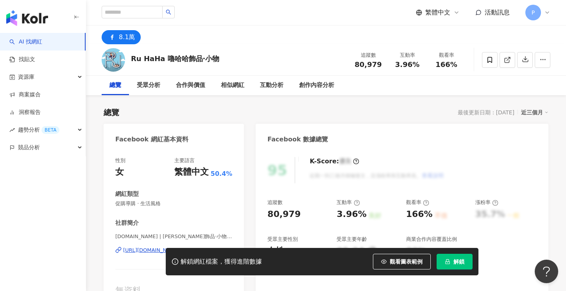
scroll to position [78, 0]
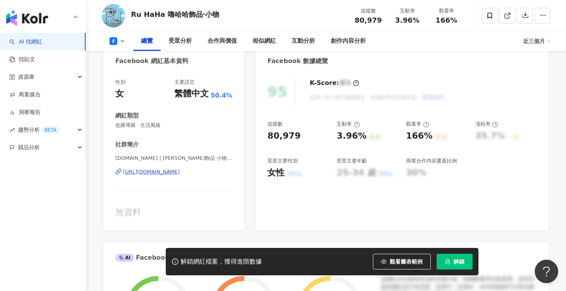
click at [180, 171] on div "[URL][DOMAIN_NAME]" at bounding box center [151, 171] width 57 height 7
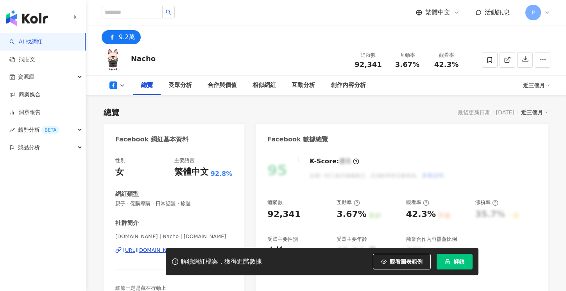
scroll to position [78, 0]
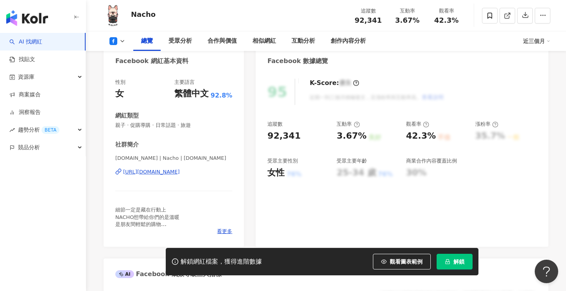
click at [180, 171] on div "[URL][DOMAIN_NAME]" at bounding box center [151, 171] width 57 height 7
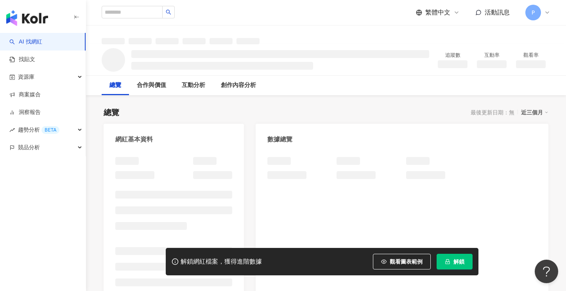
scroll to position [78, 0]
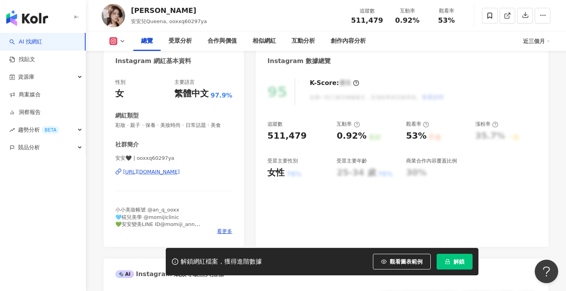
click at [180, 175] on div "https://www.instagram.com/ooxxq60297ya/" at bounding box center [151, 171] width 57 height 7
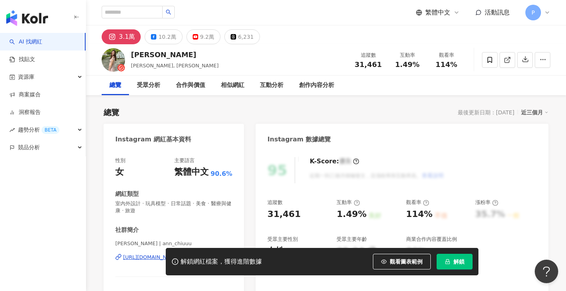
scroll to position [78, 0]
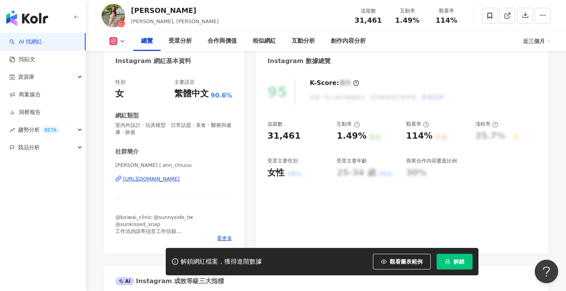
click at [180, 177] on div "https://www.instagram.com/ann_chiuuu/" at bounding box center [151, 178] width 57 height 7
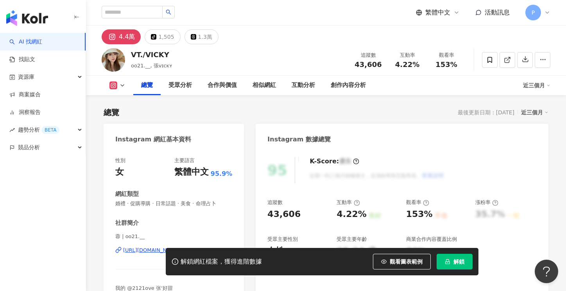
scroll to position [78, 0]
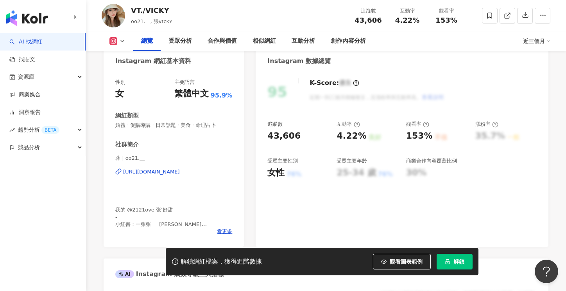
click at [174, 170] on div "[URL][DOMAIN_NAME]" at bounding box center [151, 171] width 57 height 7
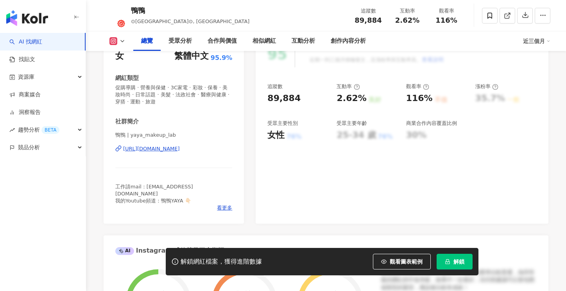
scroll to position [117, 0]
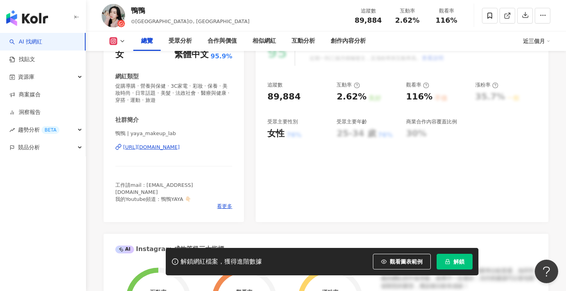
click at [169, 147] on div "https://www.instagram.com/yaya_makeup_lab/" at bounding box center [151, 147] width 57 height 7
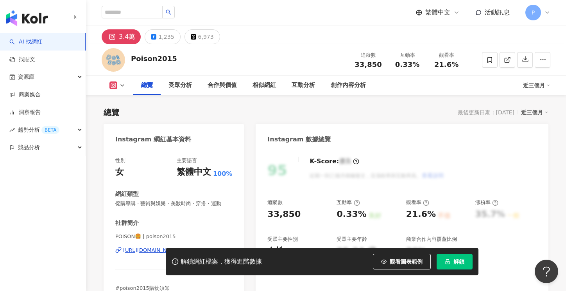
scroll to position [39, 0]
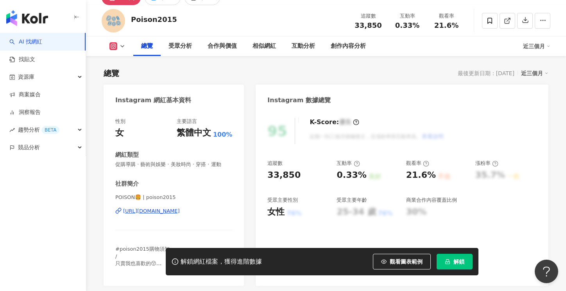
click at [168, 210] on div "[URL][DOMAIN_NAME]" at bounding box center [151, 210] width 57 height 7
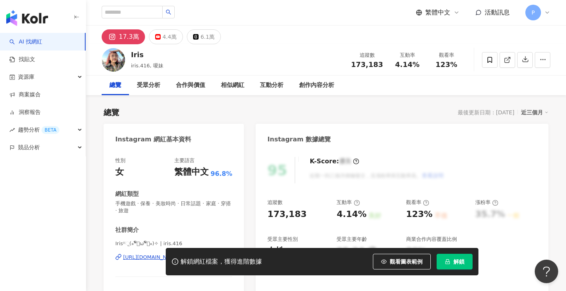
scroll to position [117, 0]
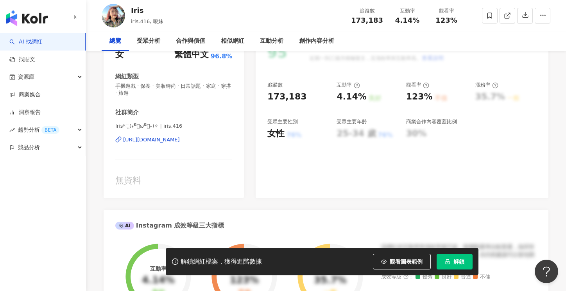
click at [165, 141] on div "https://www.instagram.com/iris.416/" at bounding box center [151, 139] width 57 height 7
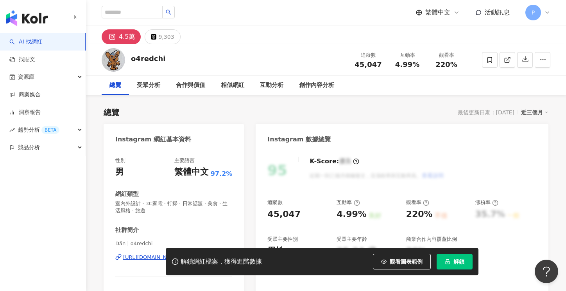
scroll to position [78, 0]
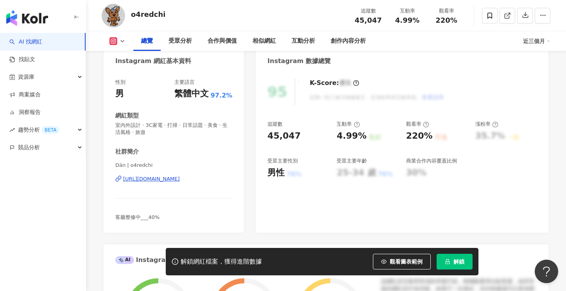
click at [180, 180] on div "[URL][DOMAIN_NAME]" at bounding box center [151, 178] width 57 height 7
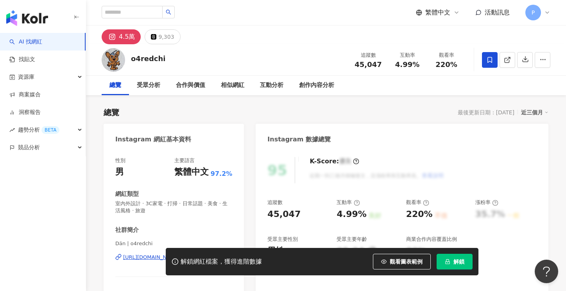
click at [490, 59] on icon at bounding box center [490, 59] width 7 height 7
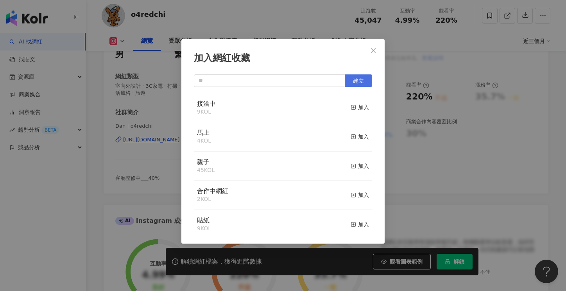
click at [359, 77] on span "建立" at bounding box center [358, 80] width 11 height 6
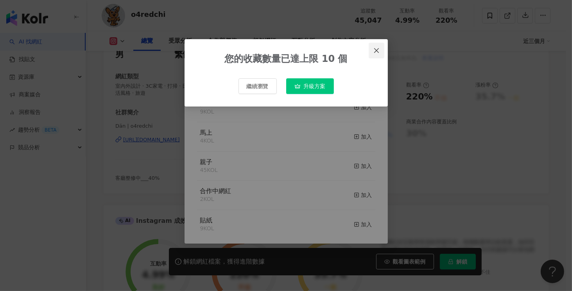
click at [379, 49] on icon "close" at bounding box center [377, 50] width 6 height 6
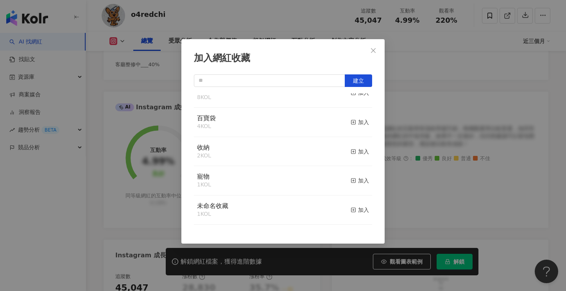
scroll to position [235, 0]
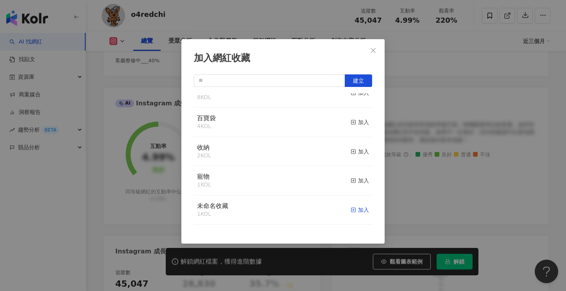
click at [356, 208] on div "加入" at bounding box center [360, 209] width 18 height 9
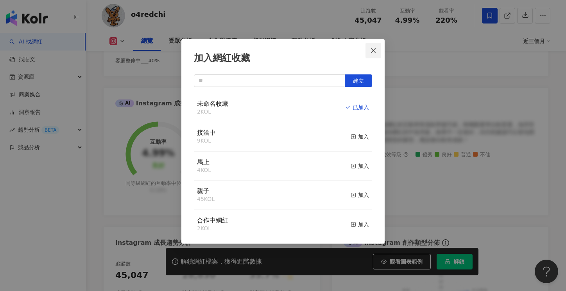
click at [374, 51] on icon "close" at bounding box center [373, 50] width 6 height 6
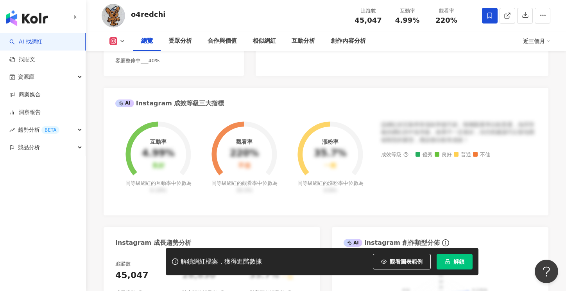
click at [374, 51] on div "加入網紅收藏 建立 未命名收藏 2 KOL 已加入 接洽中 9 KOL 加入 馬上 4 KOL 加入 親子 45 KOL 加入 合作中網紅 2 KOL 加入 …" at bounding box center [283, 145] width 566 height 291
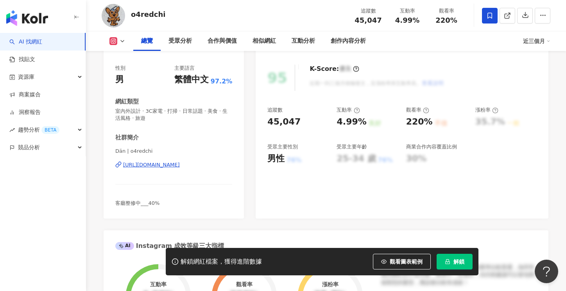
scroll to position [78, 0]
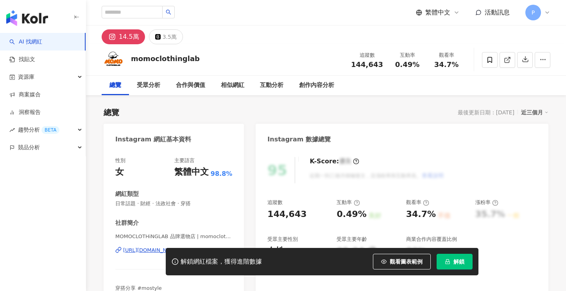
scroll to position [78, 0]
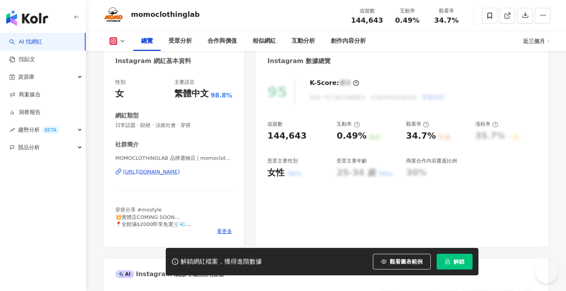
click at [180, 170] on div "[URL][DOMAIN_NAME]" at bounding box center [151, 171] width 57 height 7
